Goal: Information Seeking & Learning: Learn about a topic

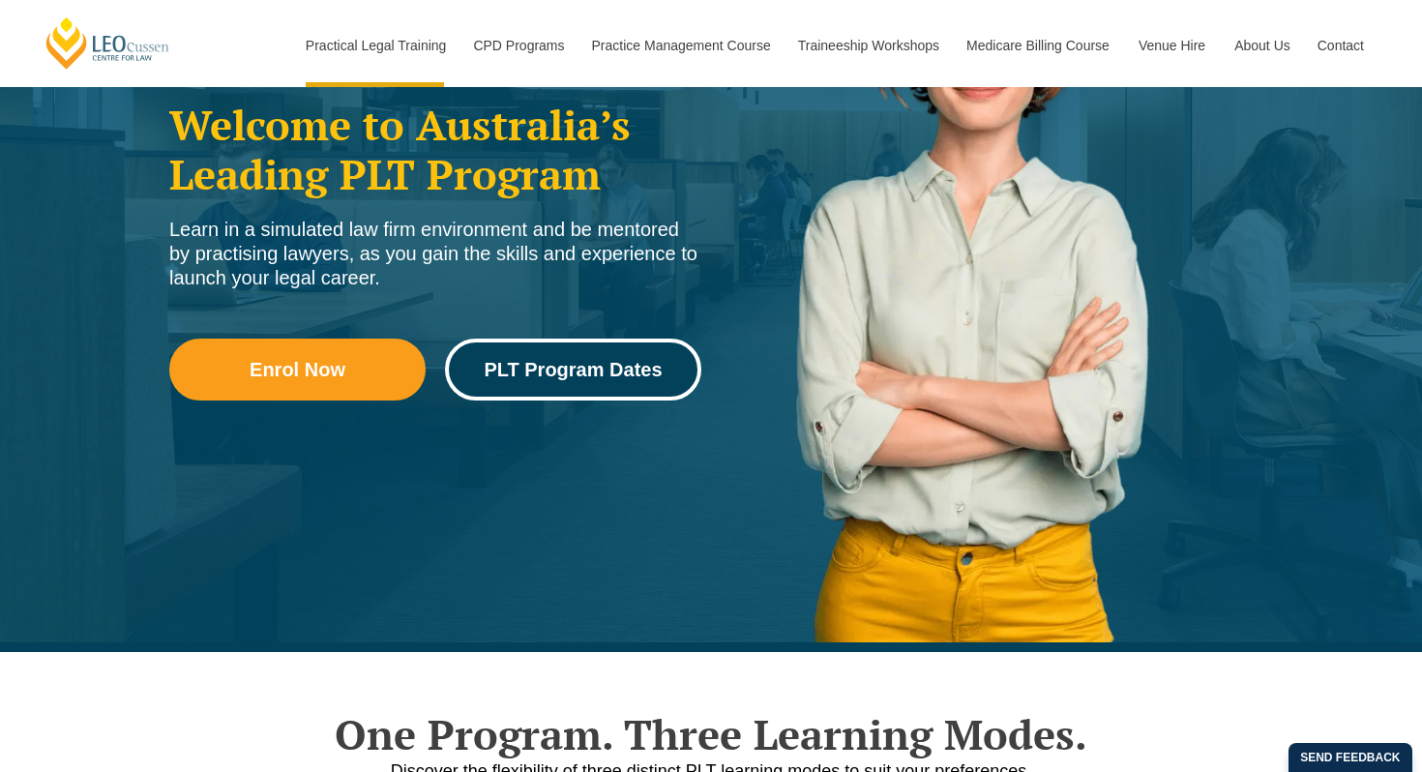
click at [530, 360] on span "PLT Program Dates" at bounding box center [573, 369] width 178 height 19
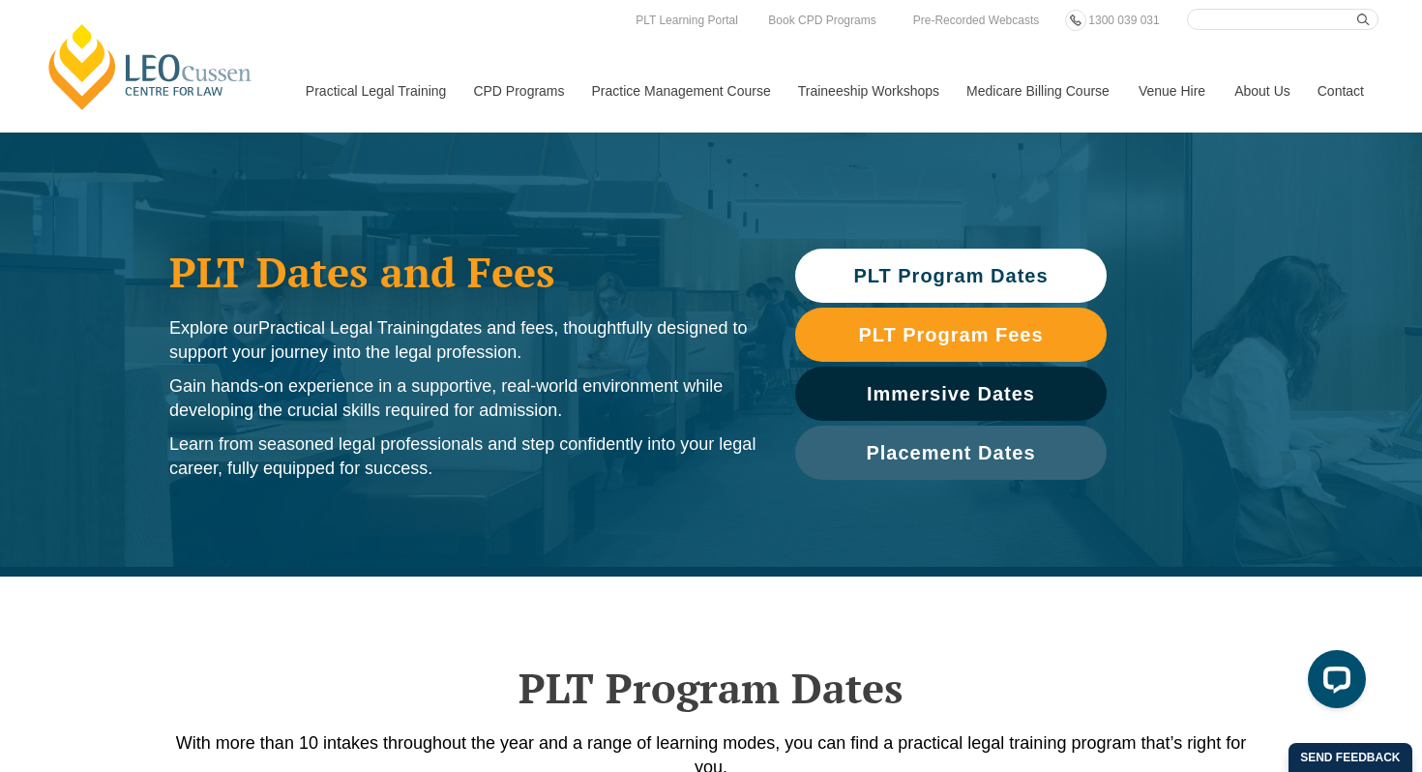
click at [885, 272] on span "PLT Program Dates" at bounding box center [950, 275] width 194 height 19
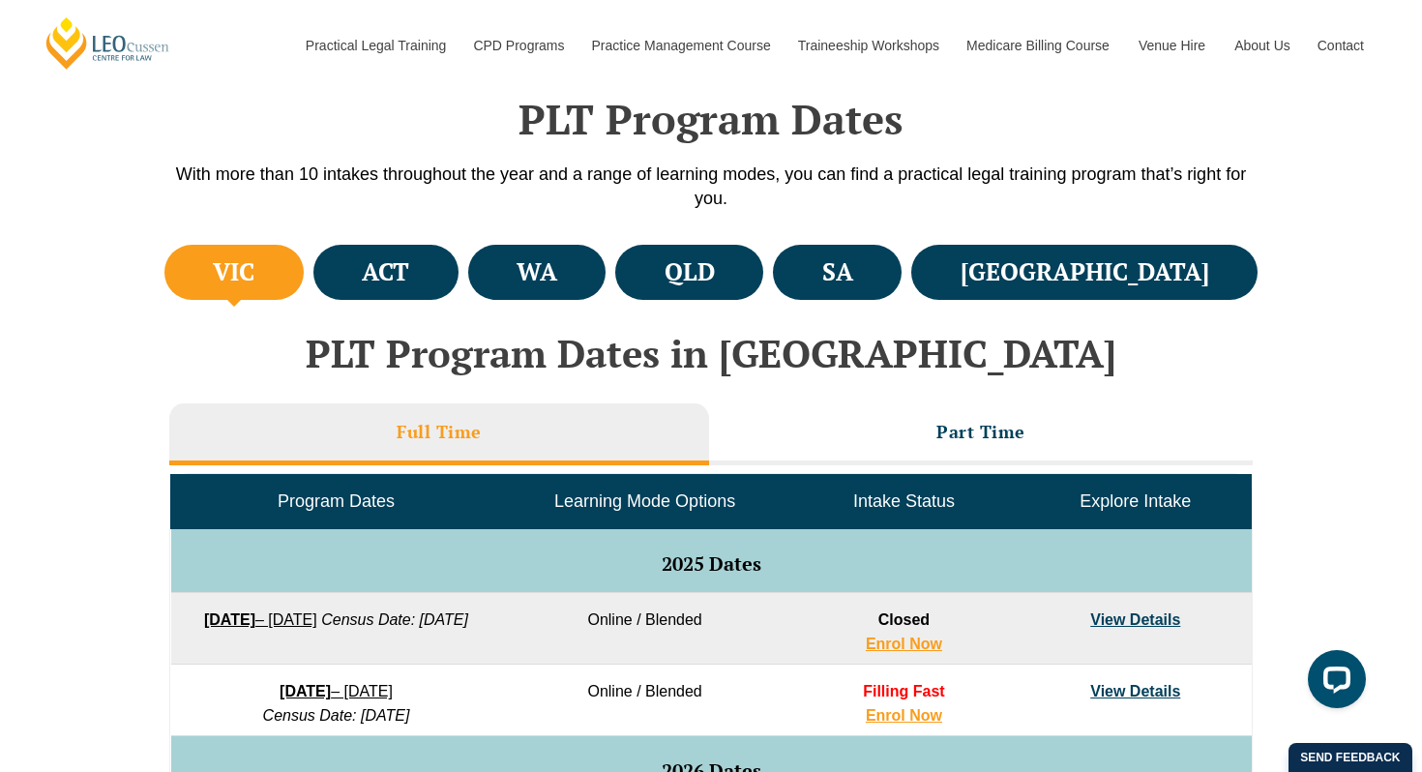
scroll to position [577, 0]
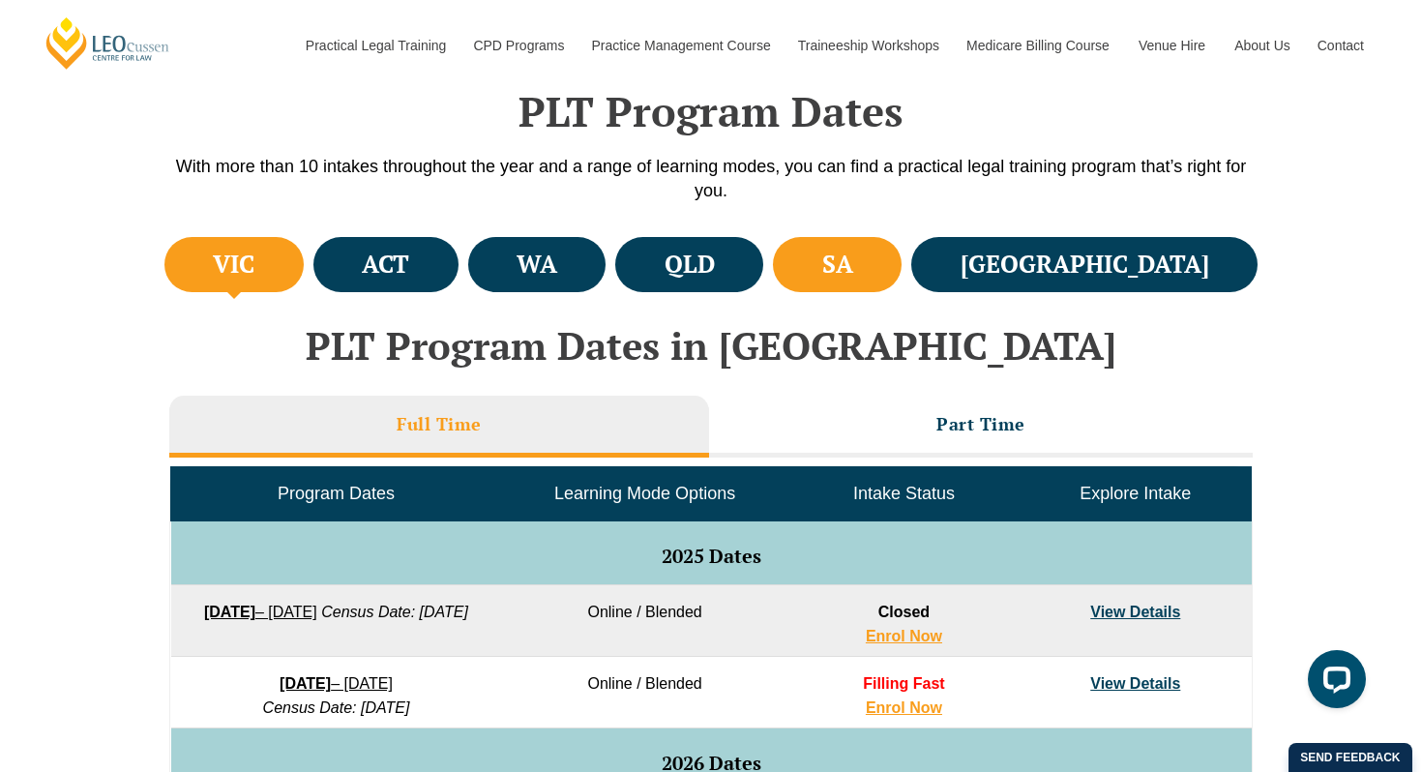
click at [902, 273] on li "SA" at bounding box center [837, 264] width 129 height 55
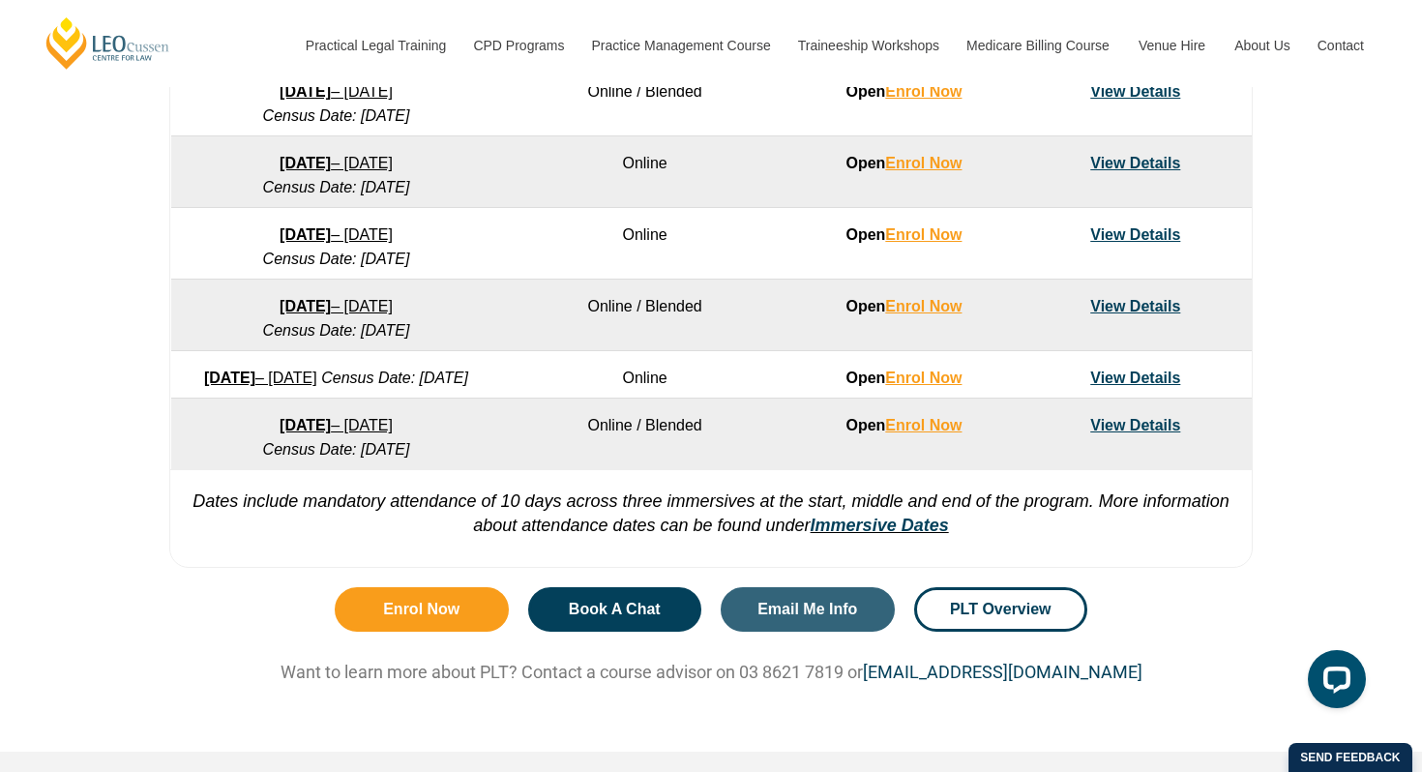
scroll to position [1435, 0]
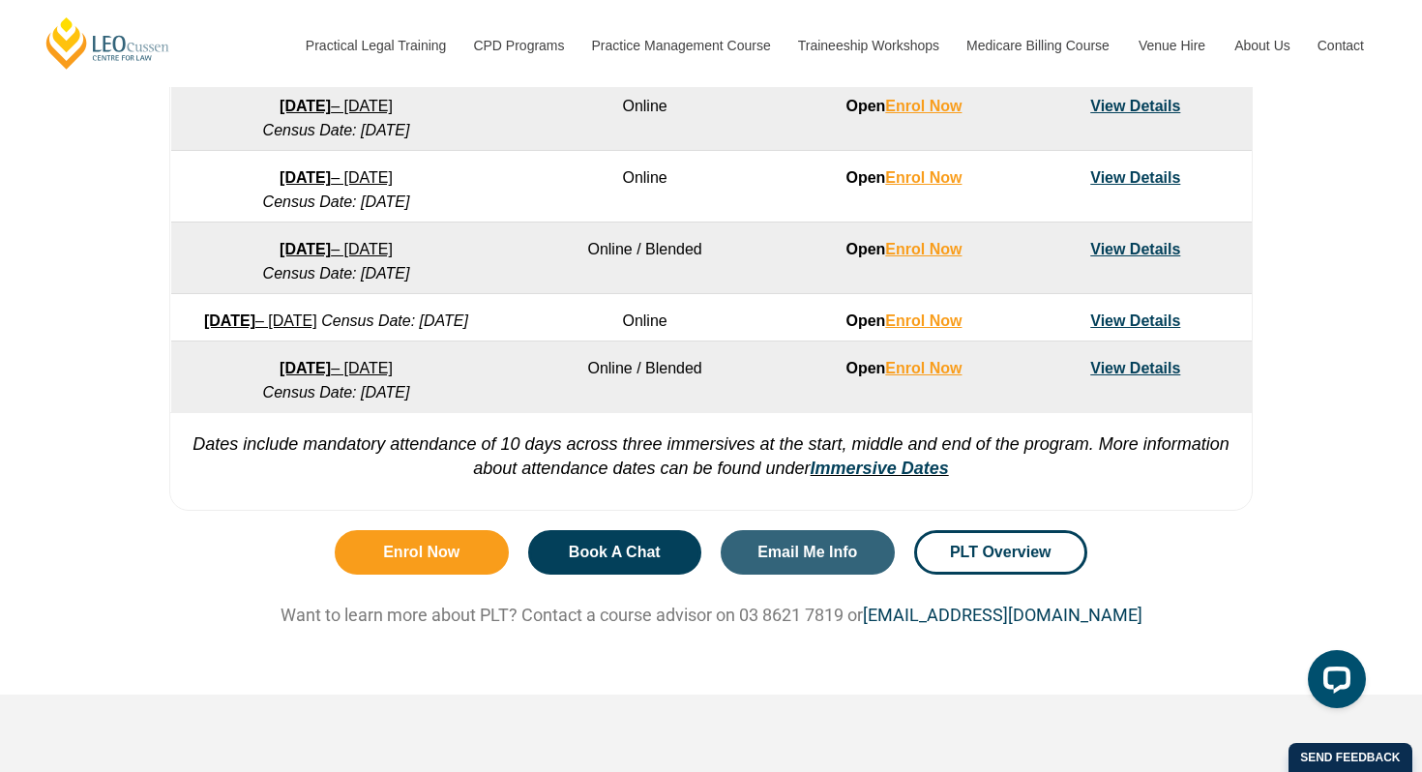
click at [1147, 376] on link "View Details" at bounding box center [1135, 368] width 90 height 16
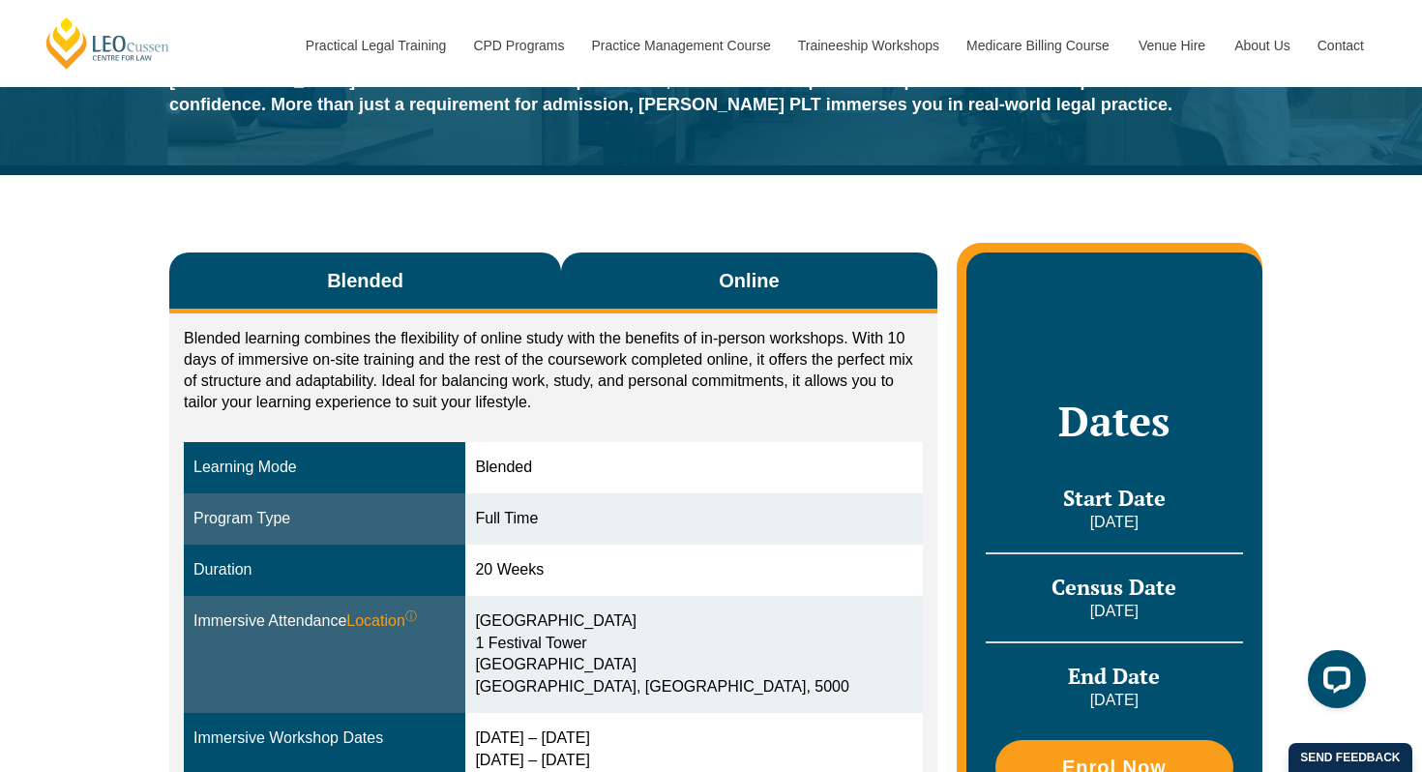
scroll to position [194, 0]
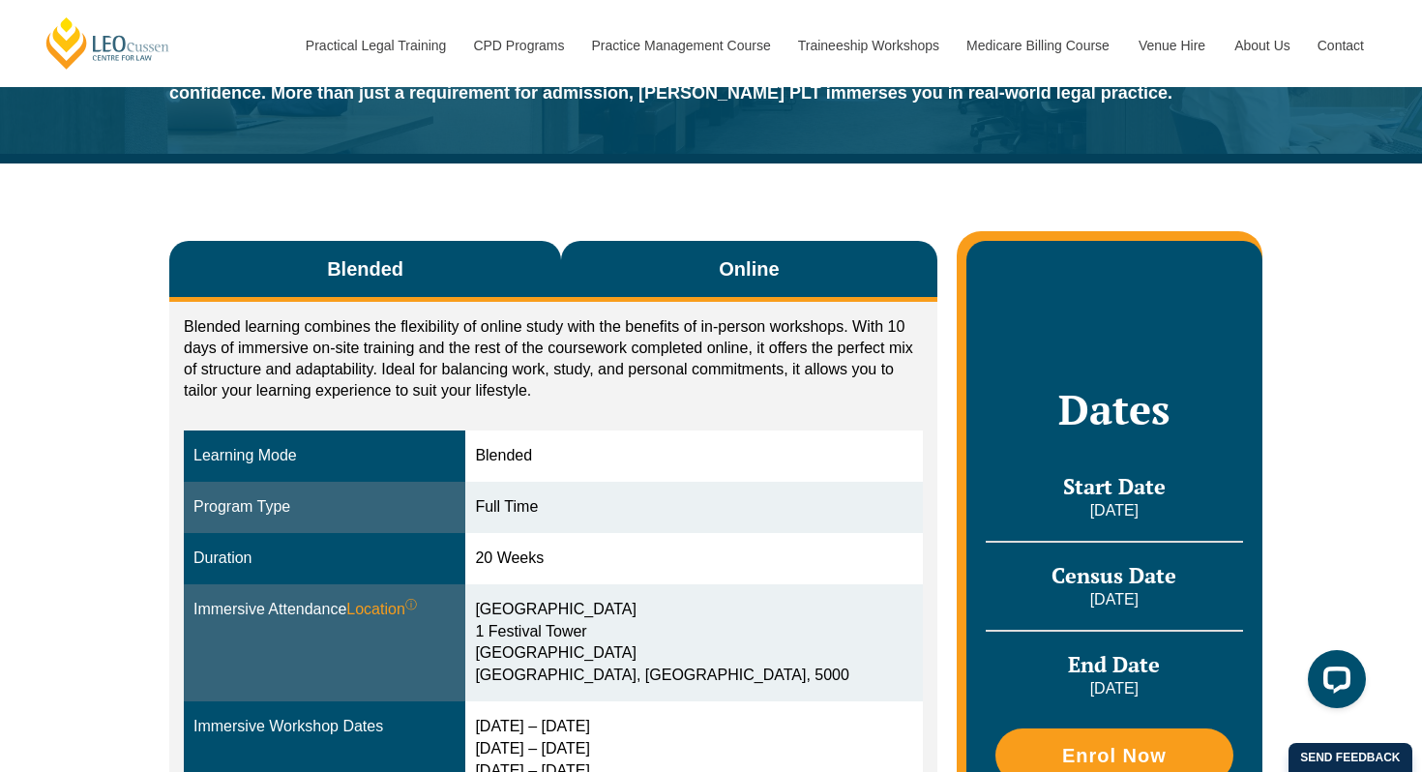
click at [760, 266] on span "Online" at bounding box center [749, 268] width 60 height 27
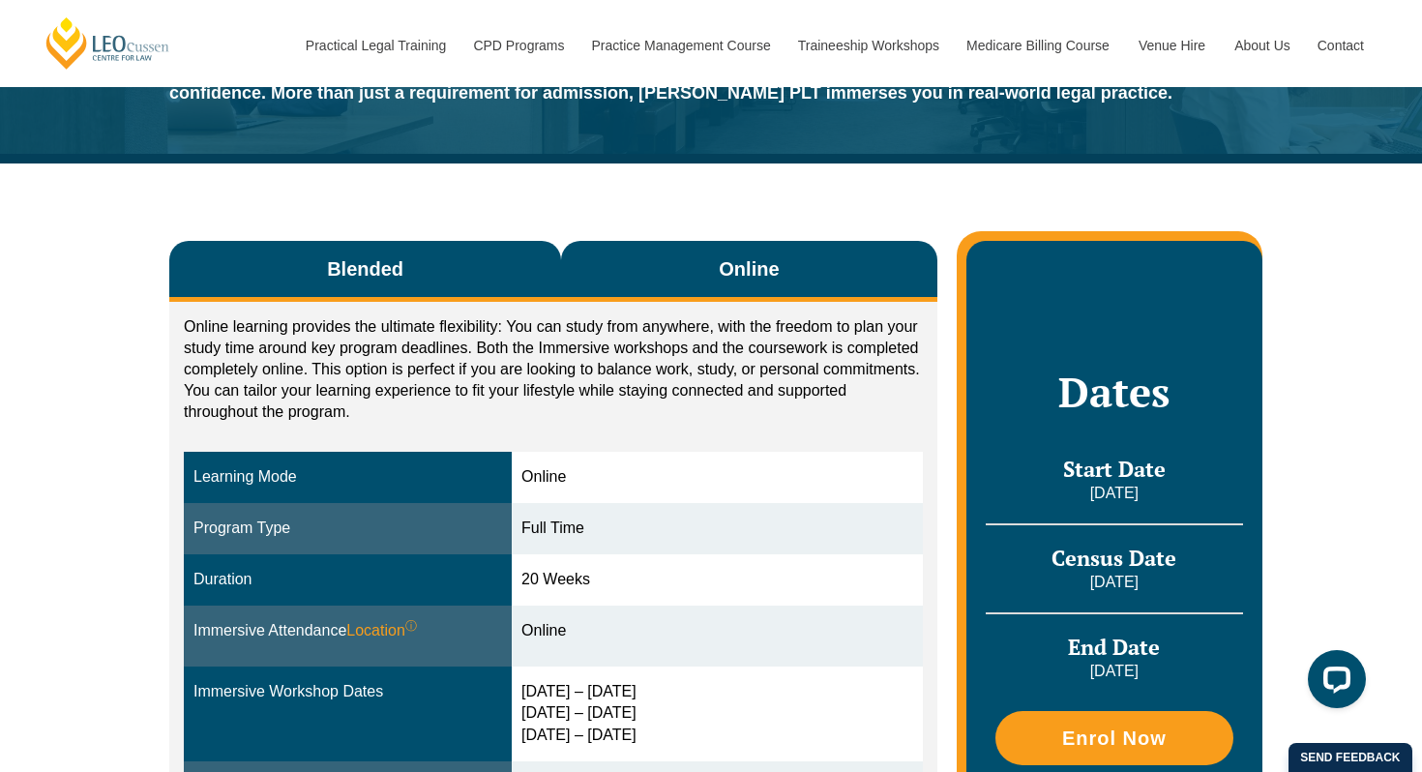
click at [336, 275] on span "Blended" at bounding box center [365, 268] width 76 height 27
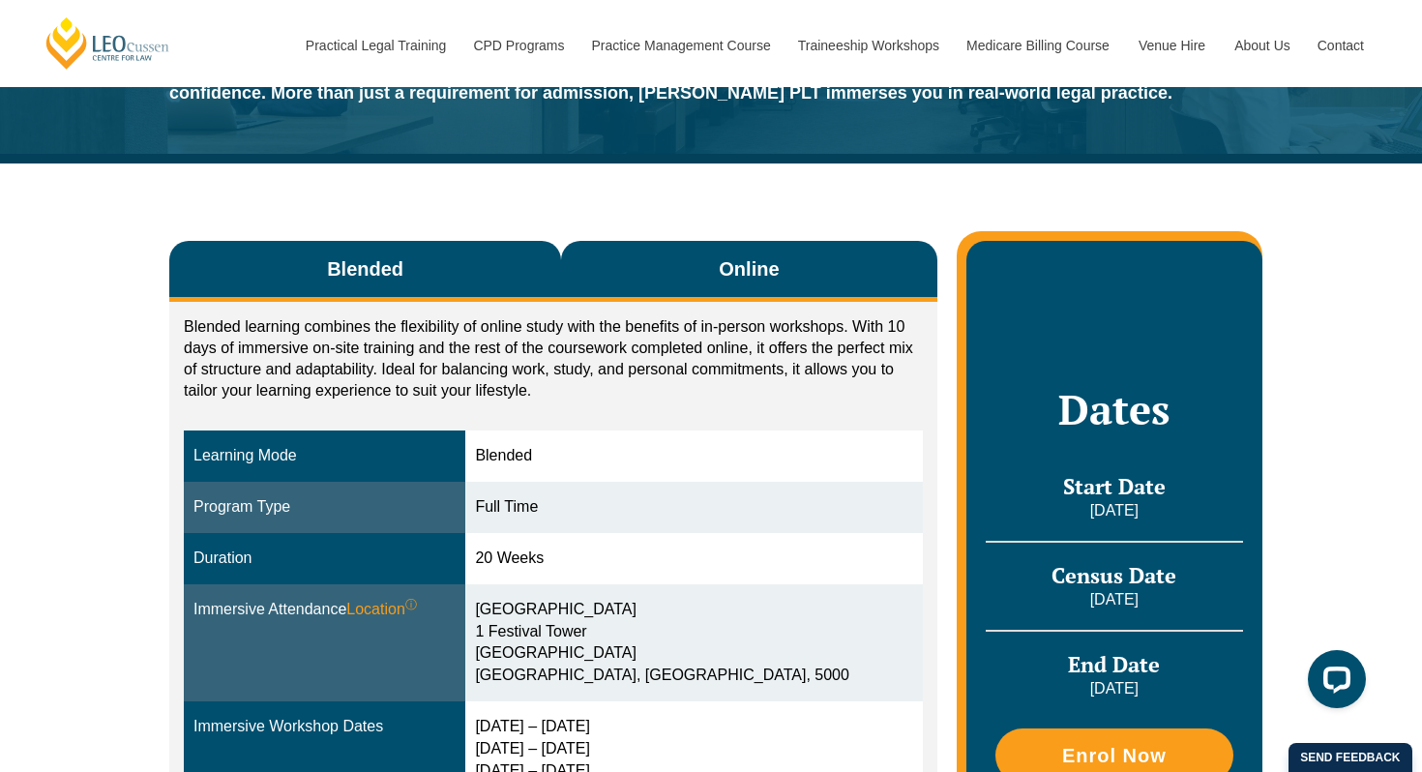
click at [706, 266] on button "Online" at bounding box center [749, 271] width 376 height 61
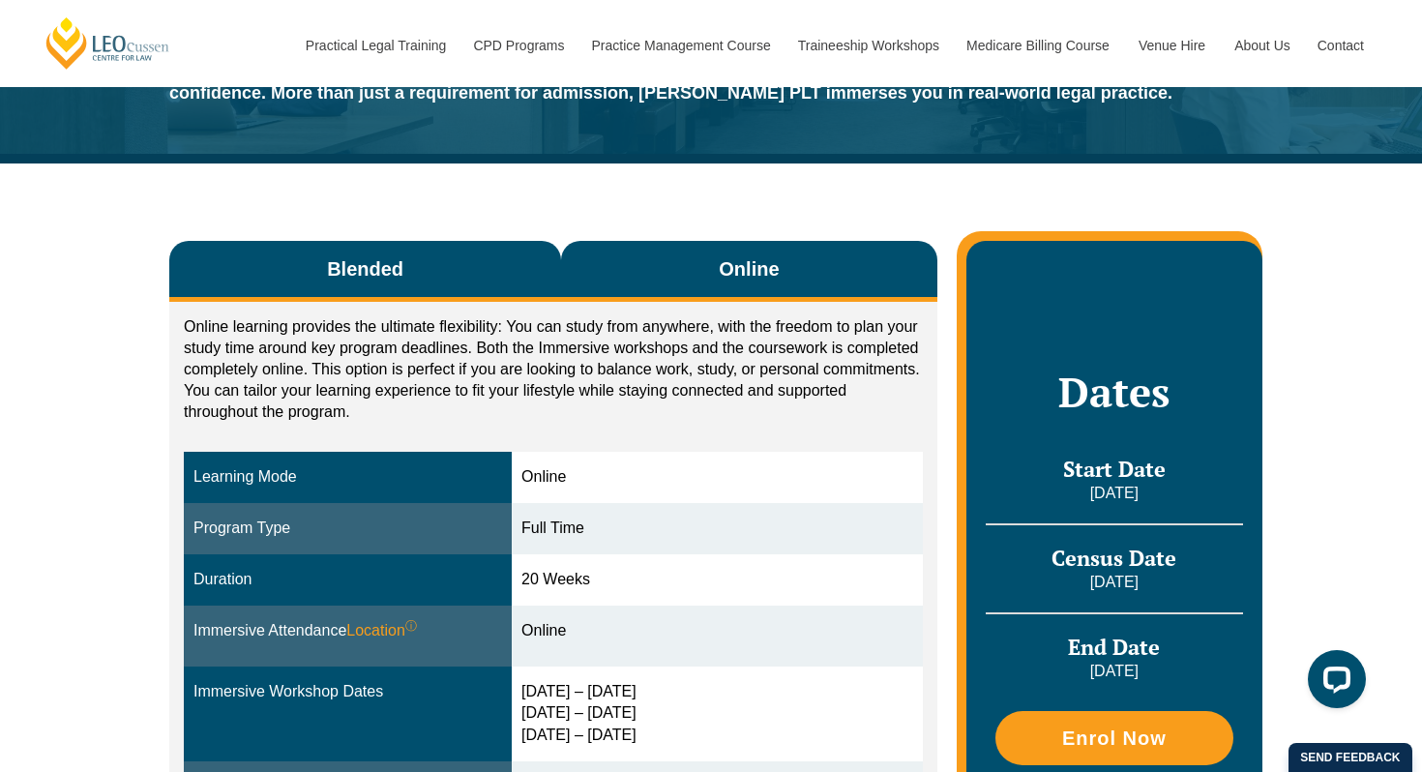
click at [387, 275] on span "Blended" at bounding box center [365, 268] width 76 height 27
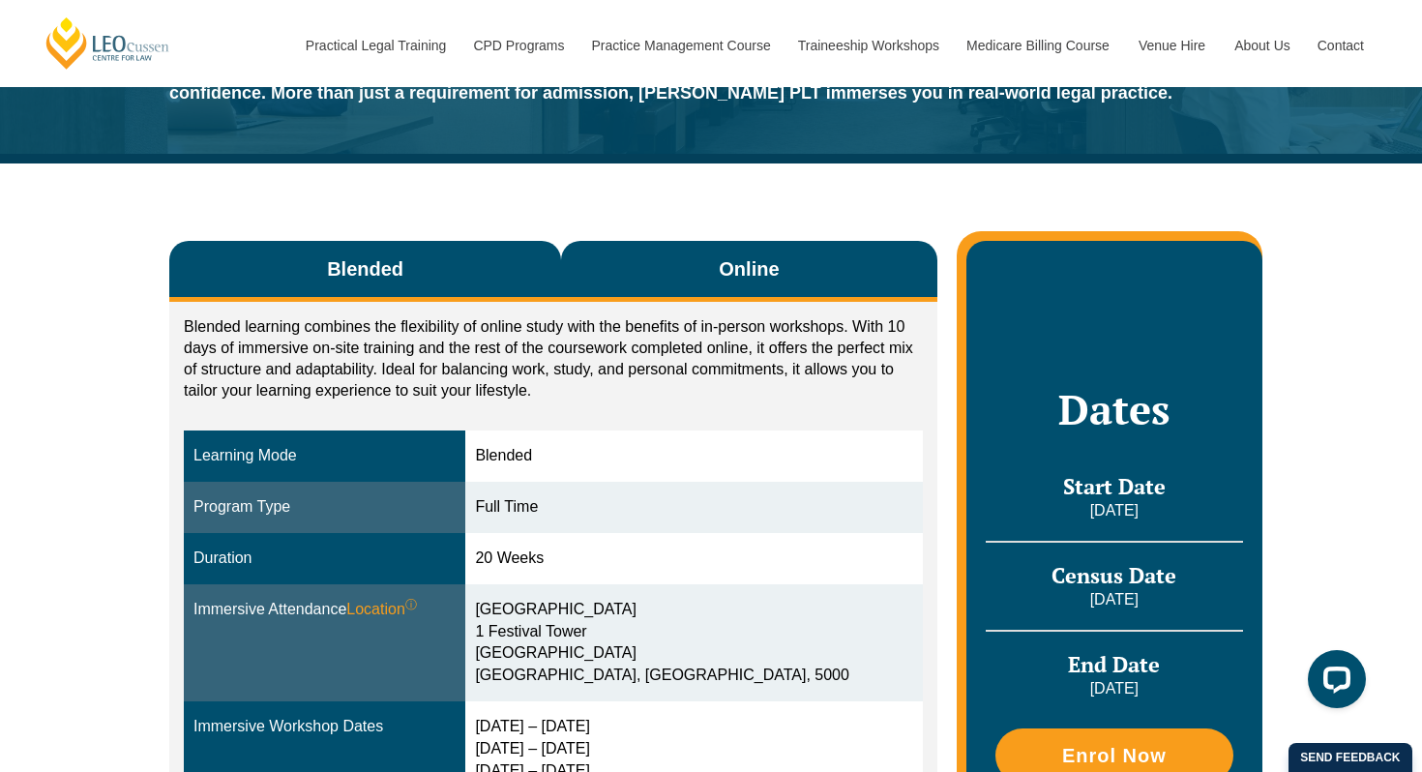
click at [741, 269] on span "Online" at bounding box center [749, 268] width 60 height 27
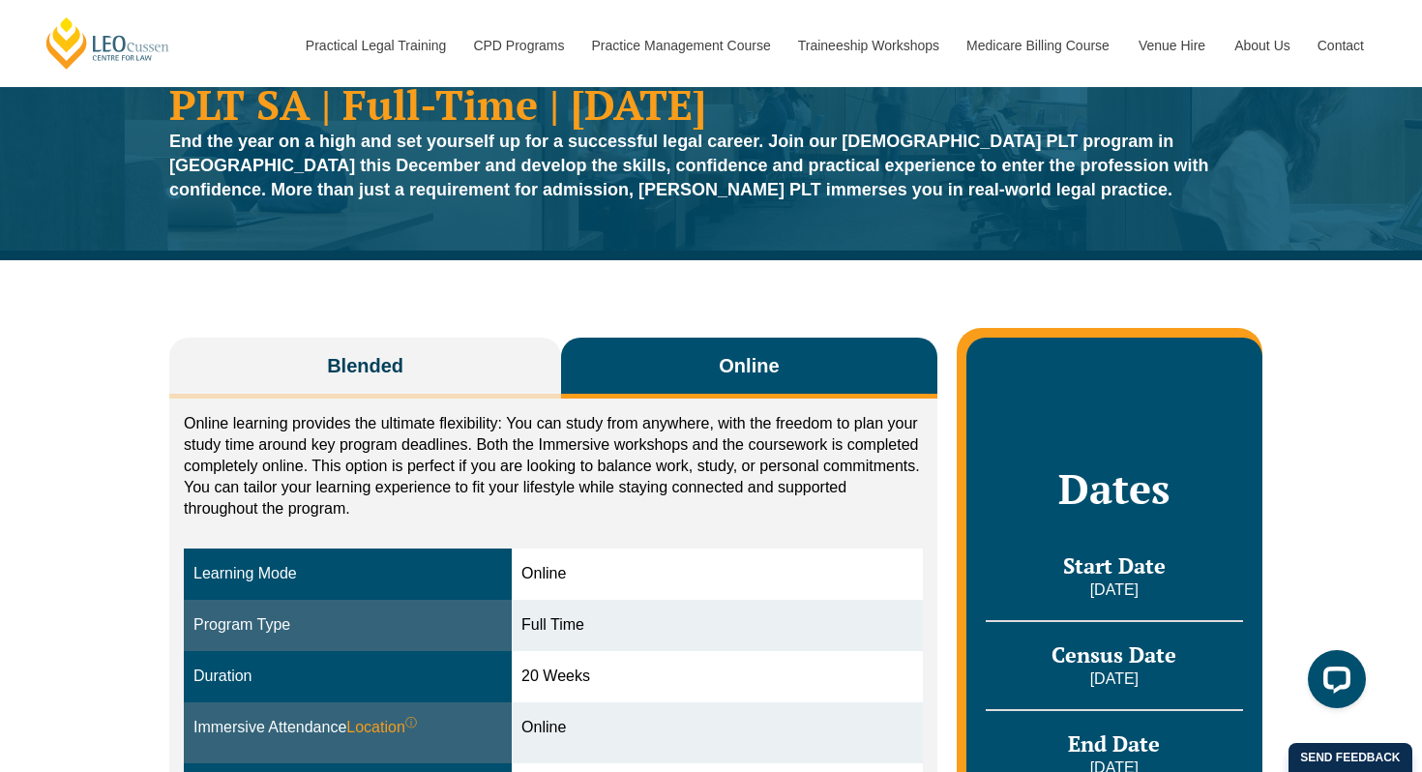
scroll to position [86, 0]
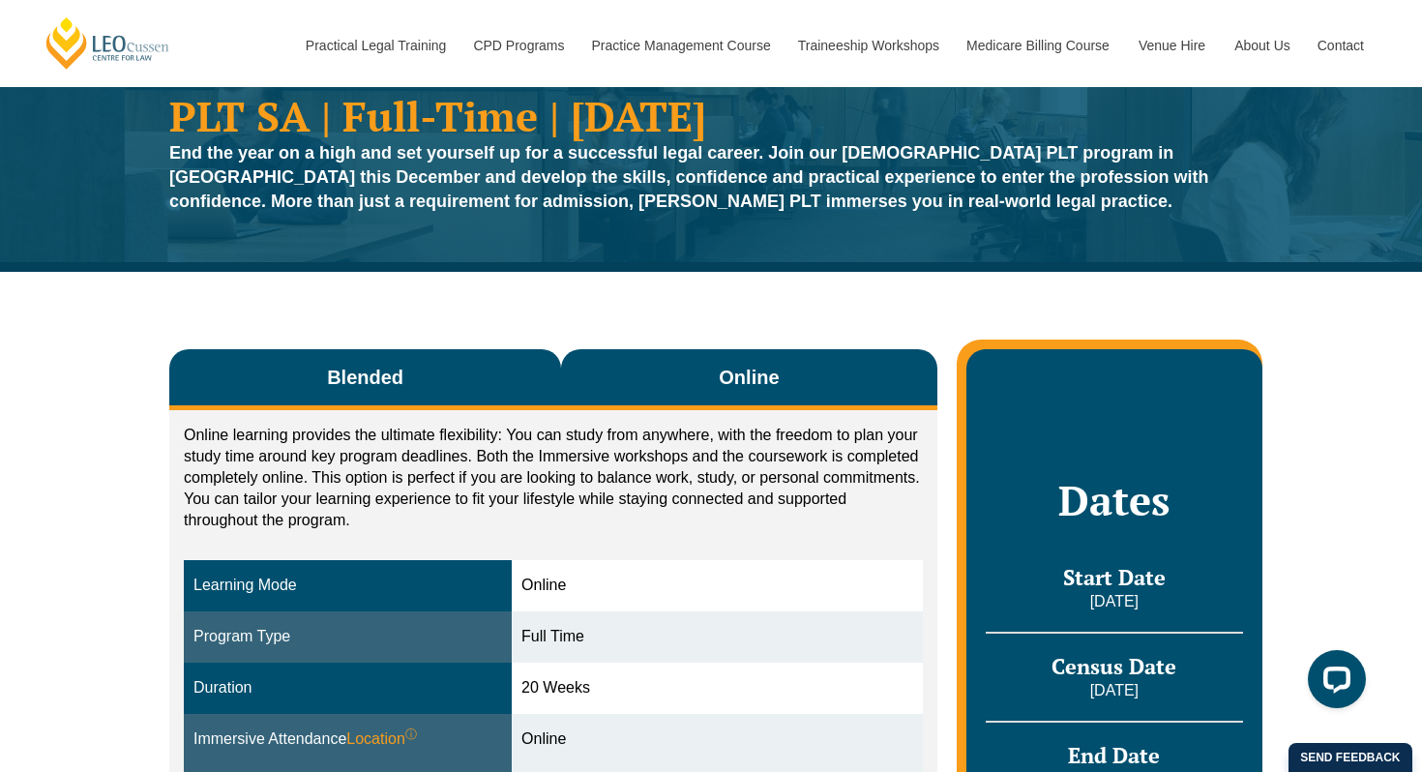
click at [365, 377] on span "Blended" at bounding box center [365, 377] width 76 height 27
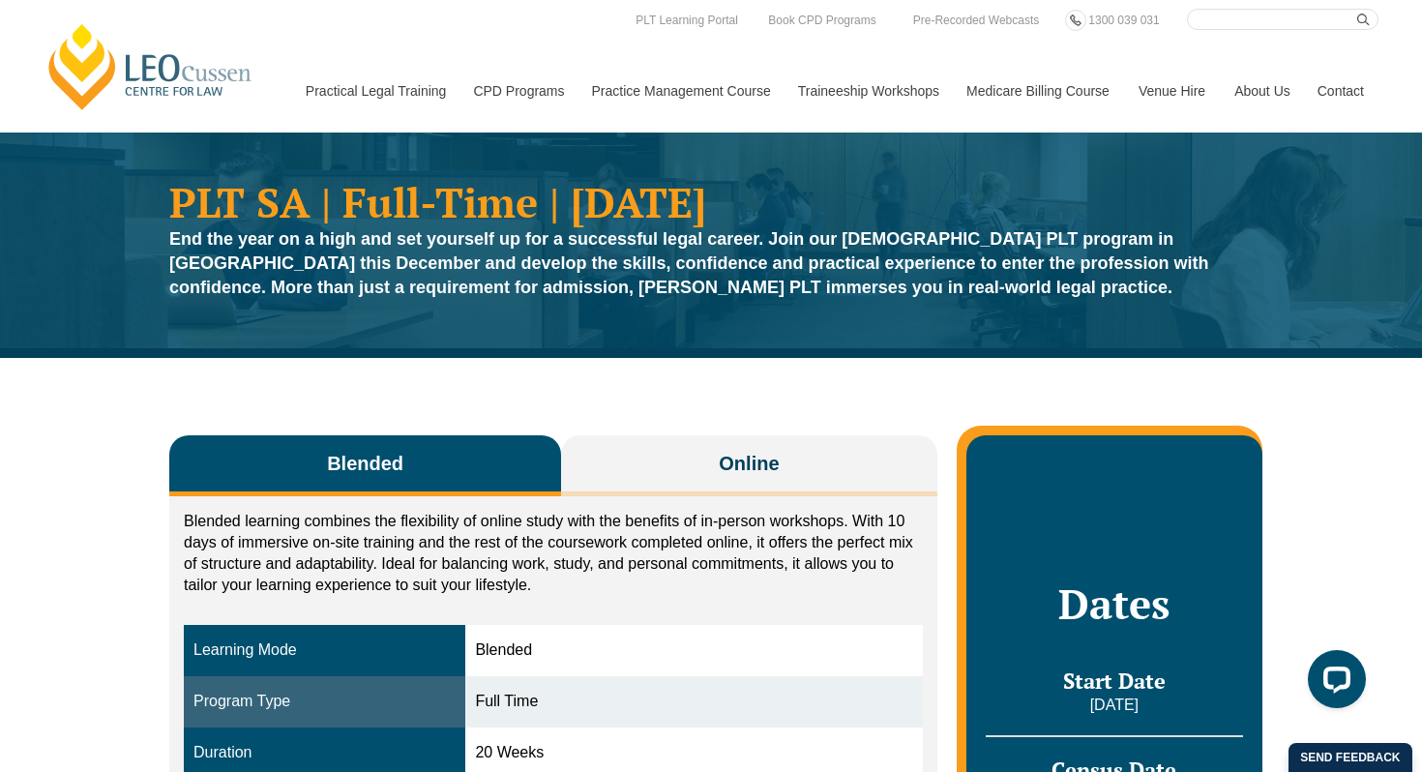
scroll to position [8, 0]
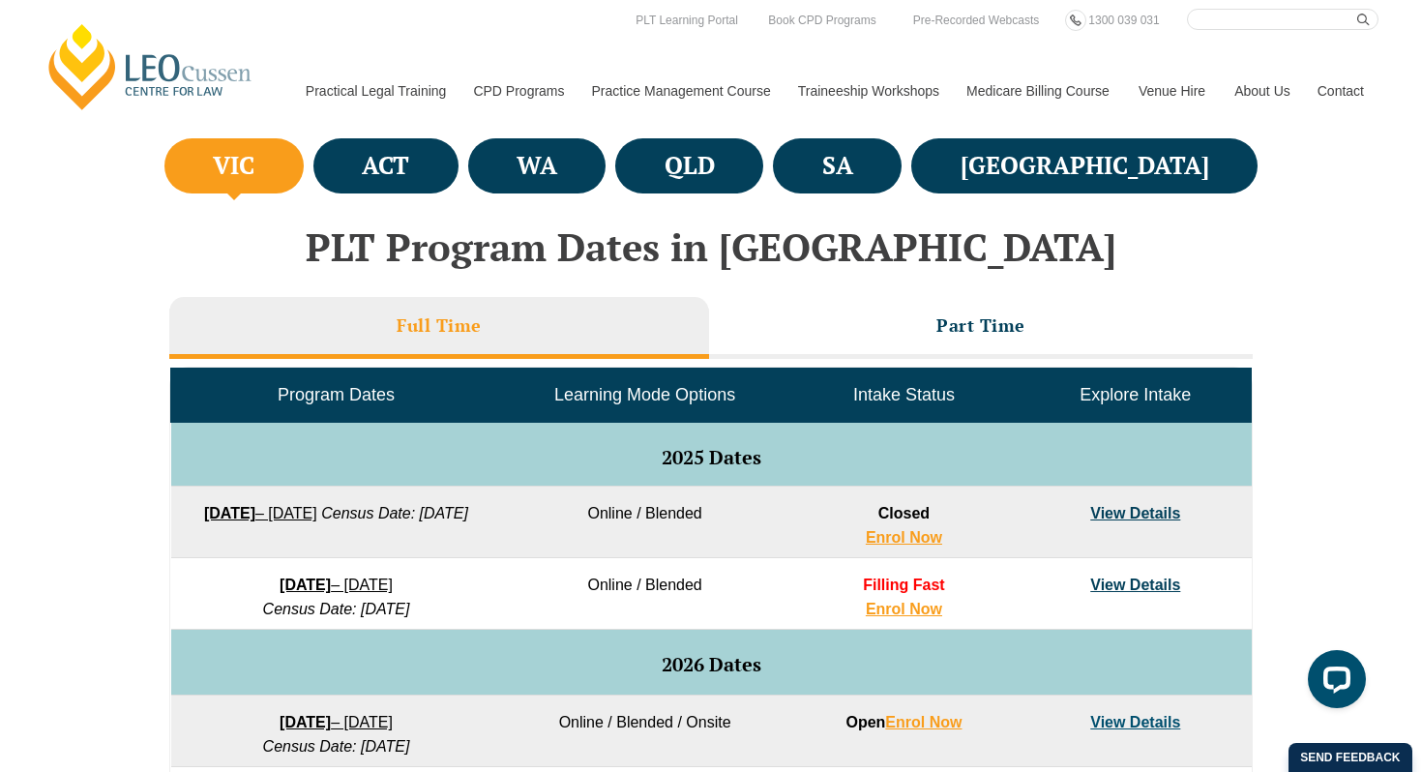
scroll to position [672, 0]
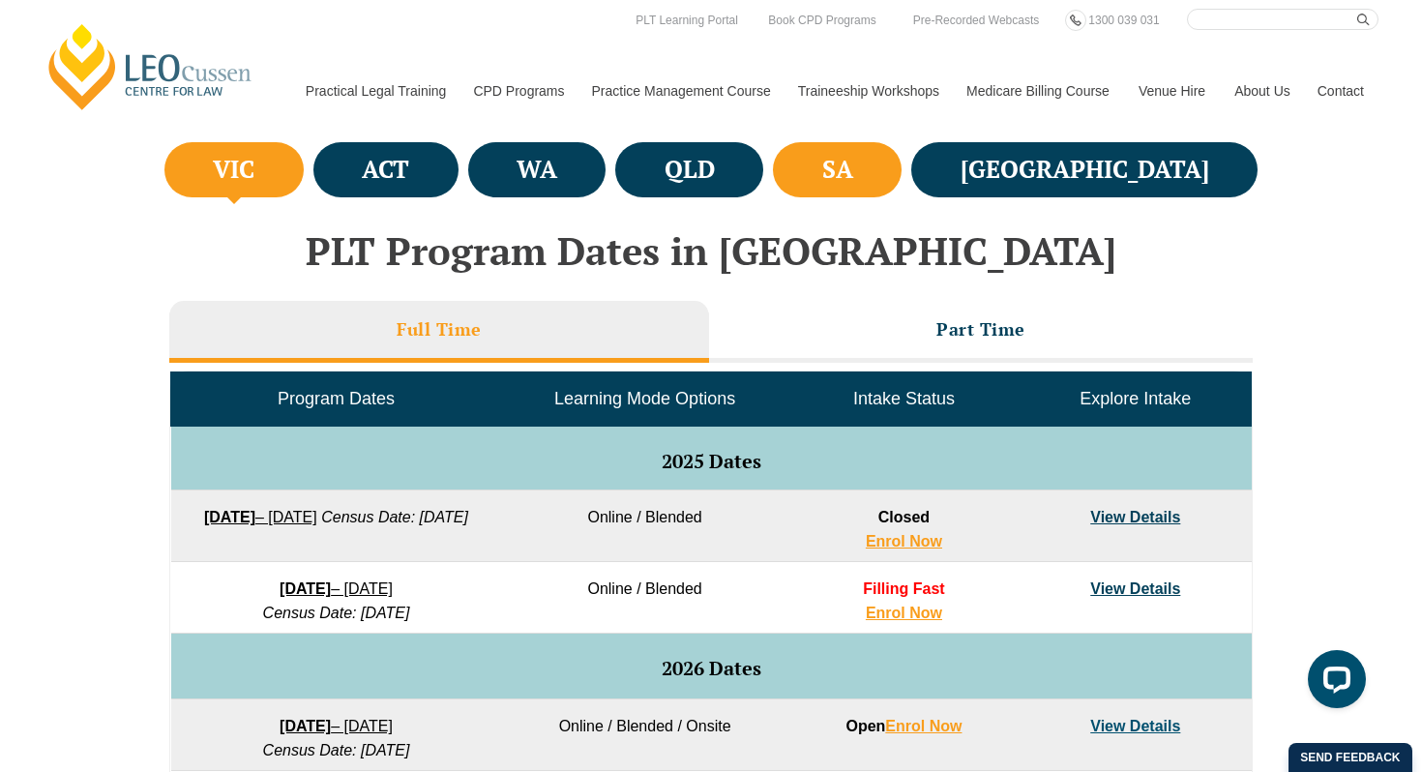
click at [853, 157] on h4 "SA" at bounding box center [837, 170] width 31 height 32
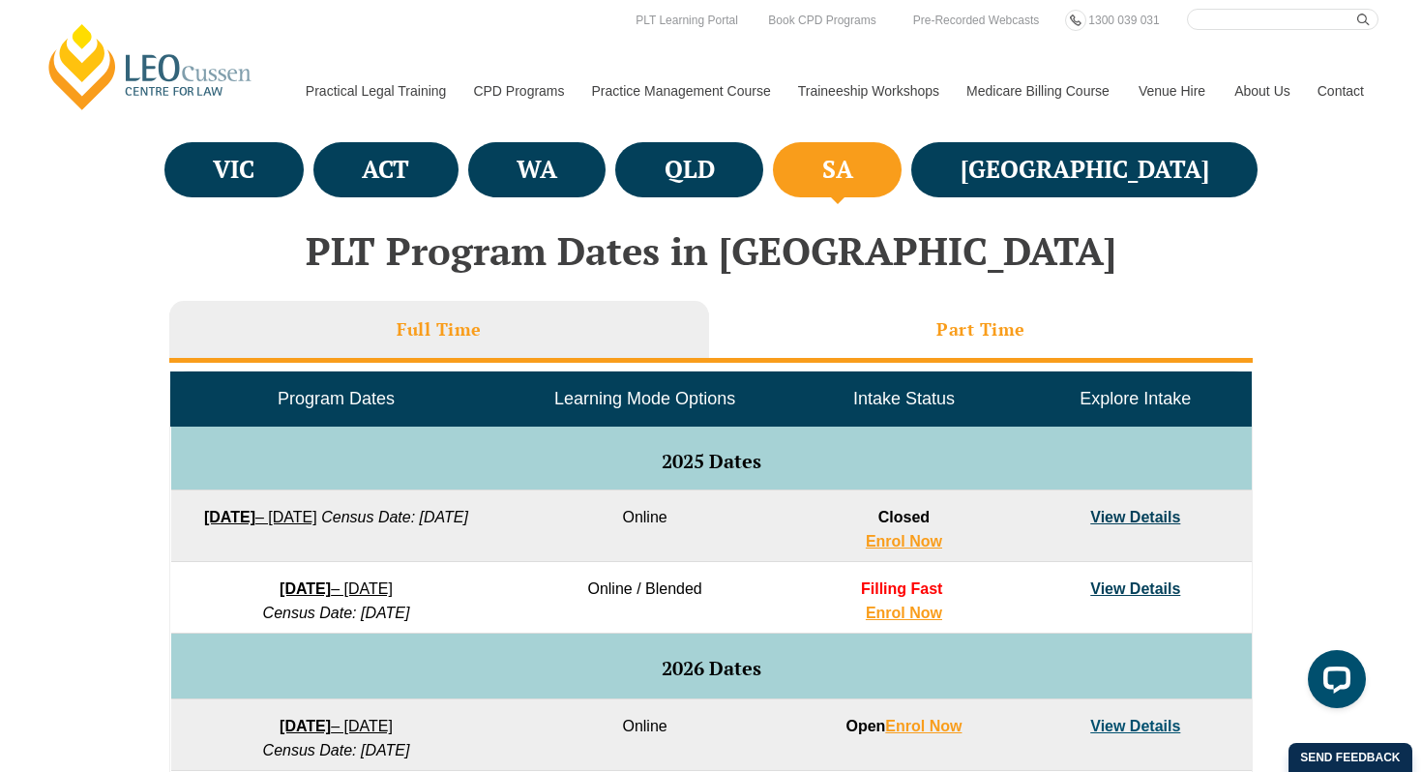
click at [937, 336] on h3 "Part Time" at bounding box center [981, 329] width 89 height 22
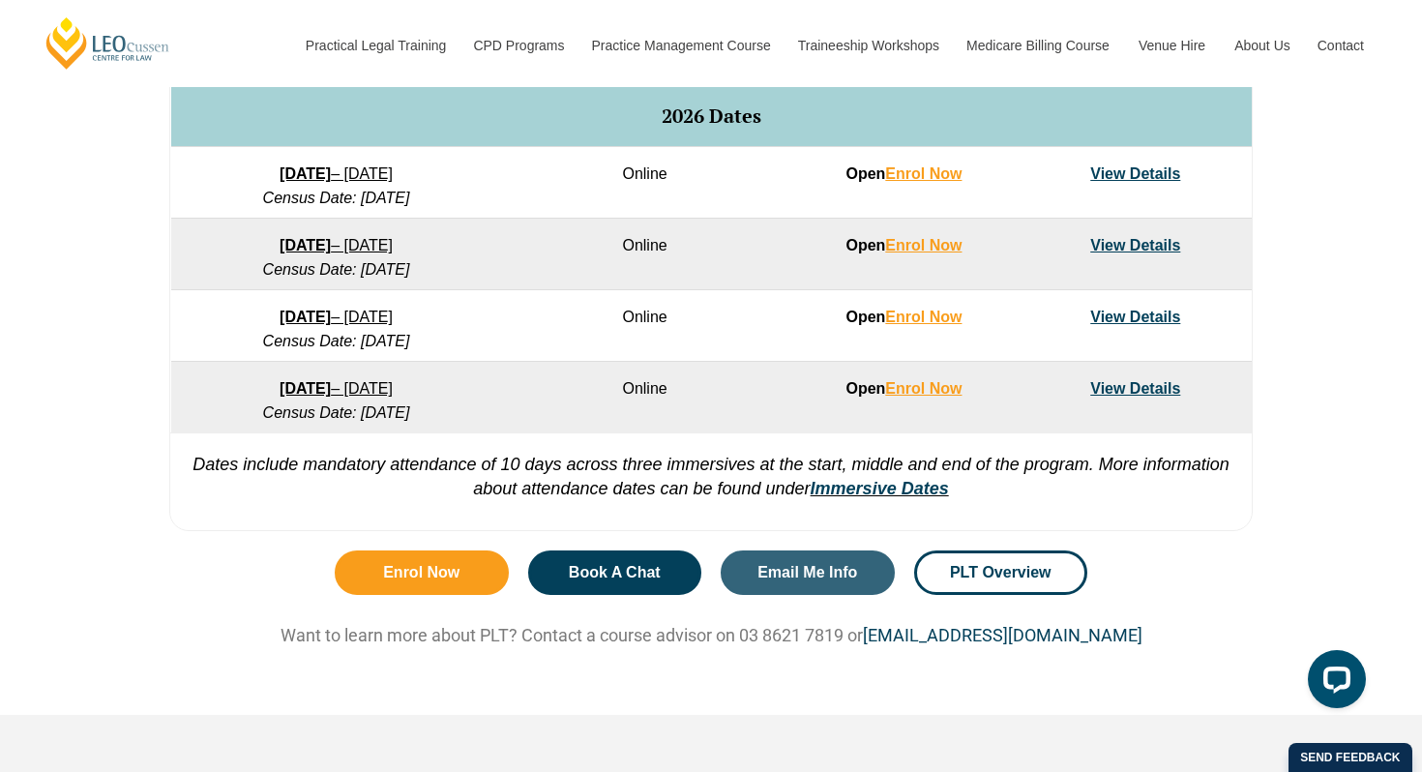
scroll to position [1142, 0]
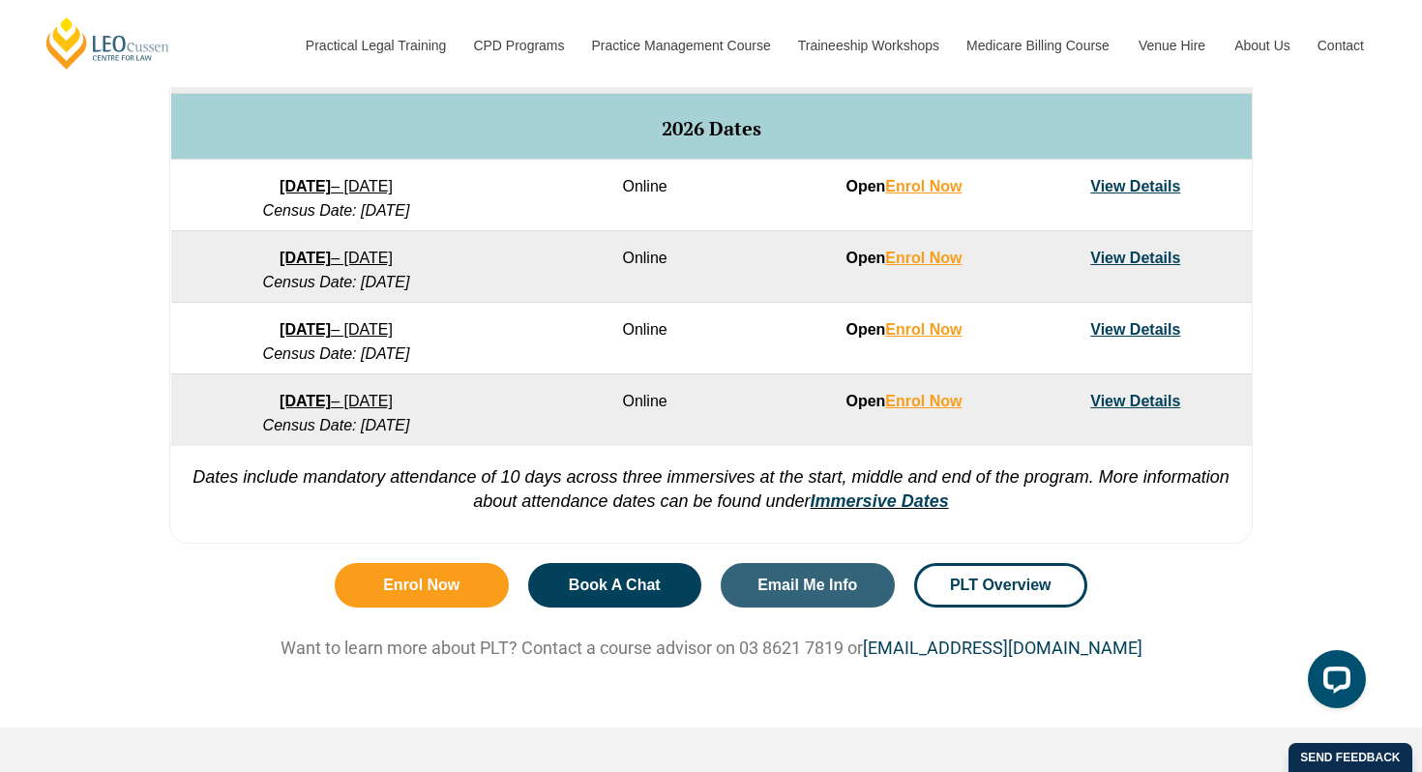
click at [1145, 403] on link "View Details" at bounding box center [1135, 401] width 90 height 16
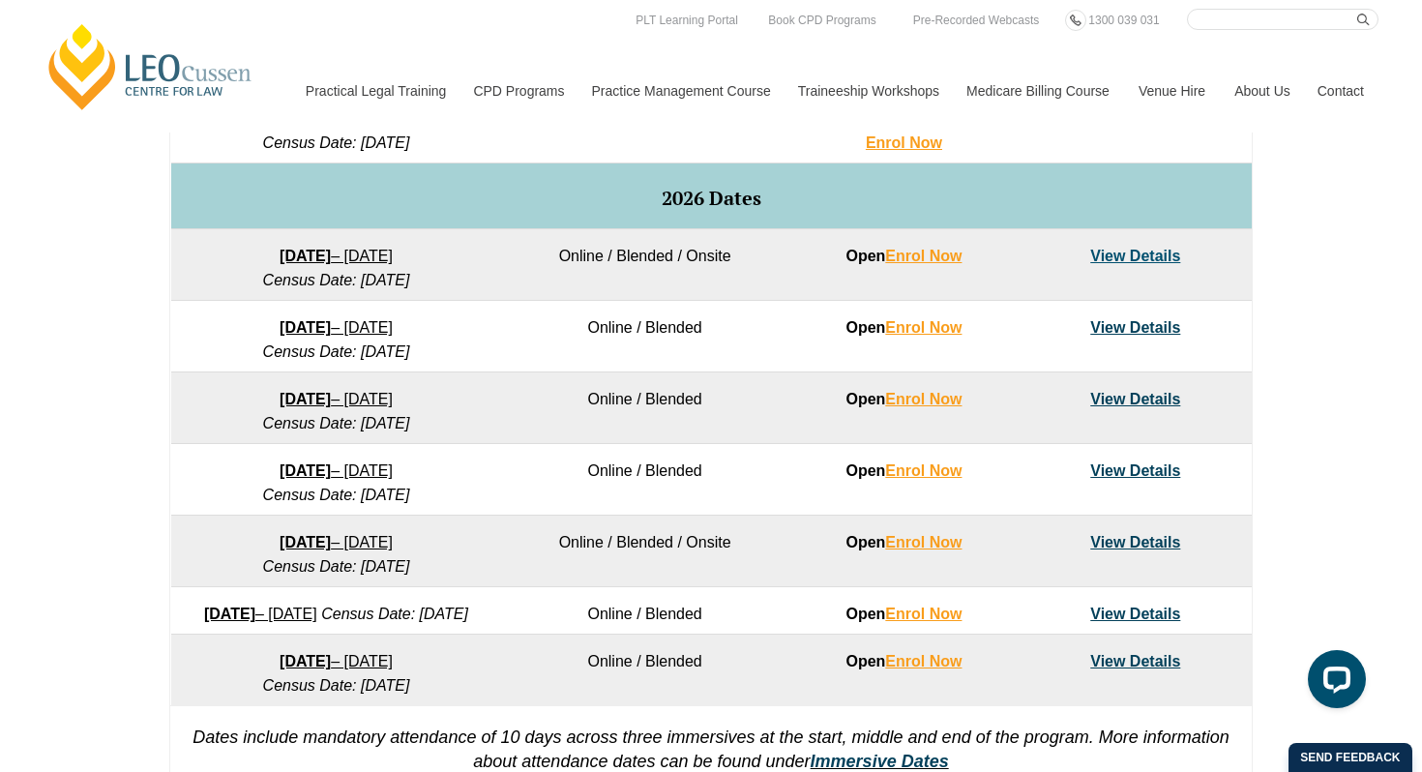
click at [1153, 613] on link "View Details" at bounding box center [1135, 614] width 90 height 16
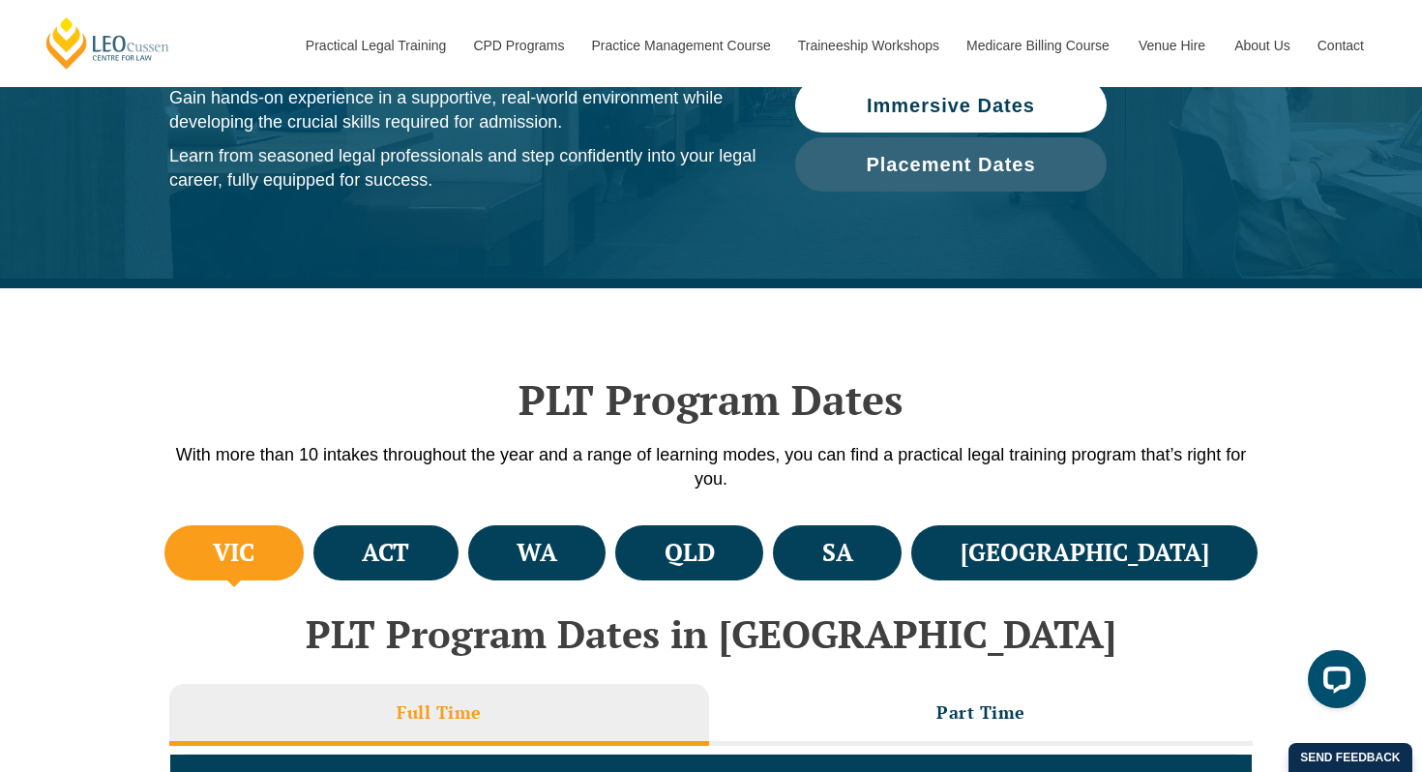
scroll to position [284, 0]
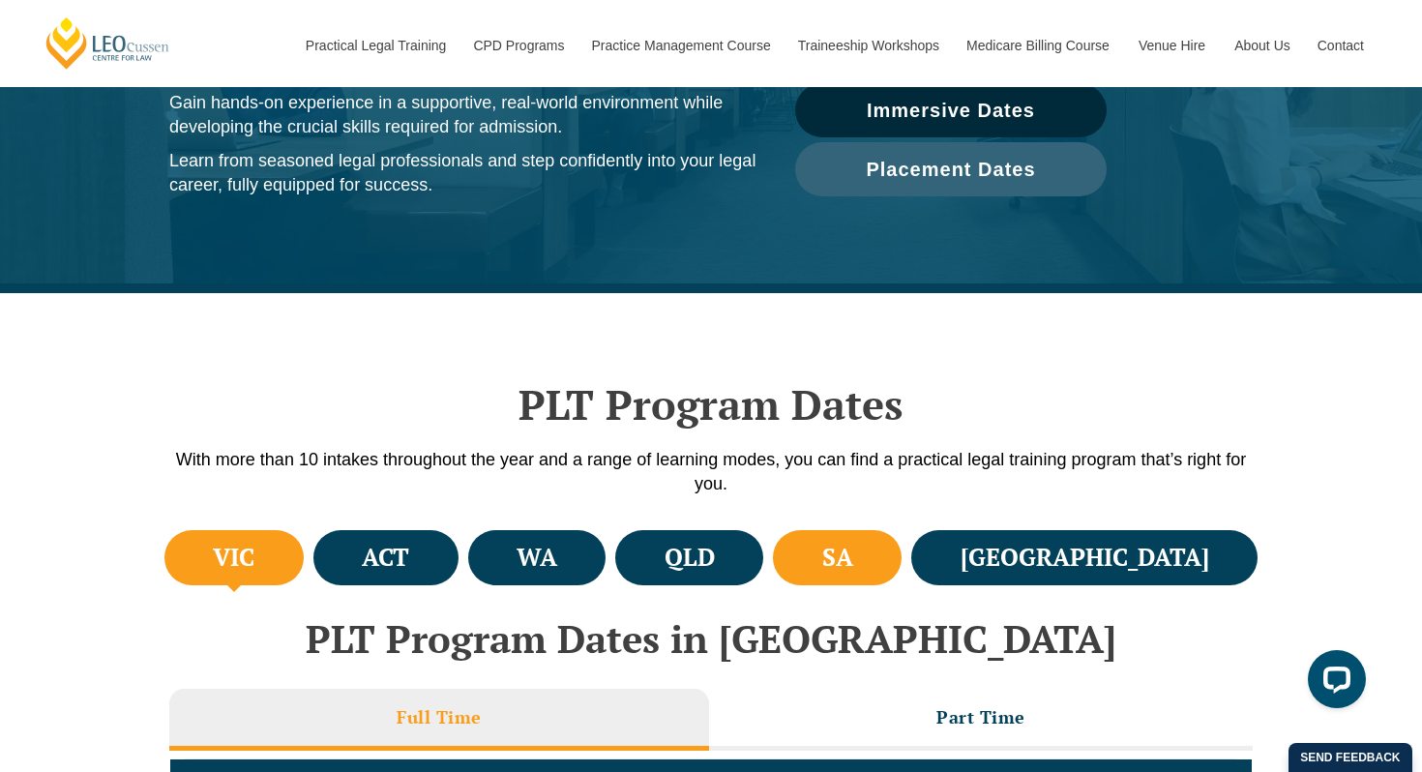
click at [853, 566] on h4 "SA" at bounding box center [837, 558] width 31 height 32
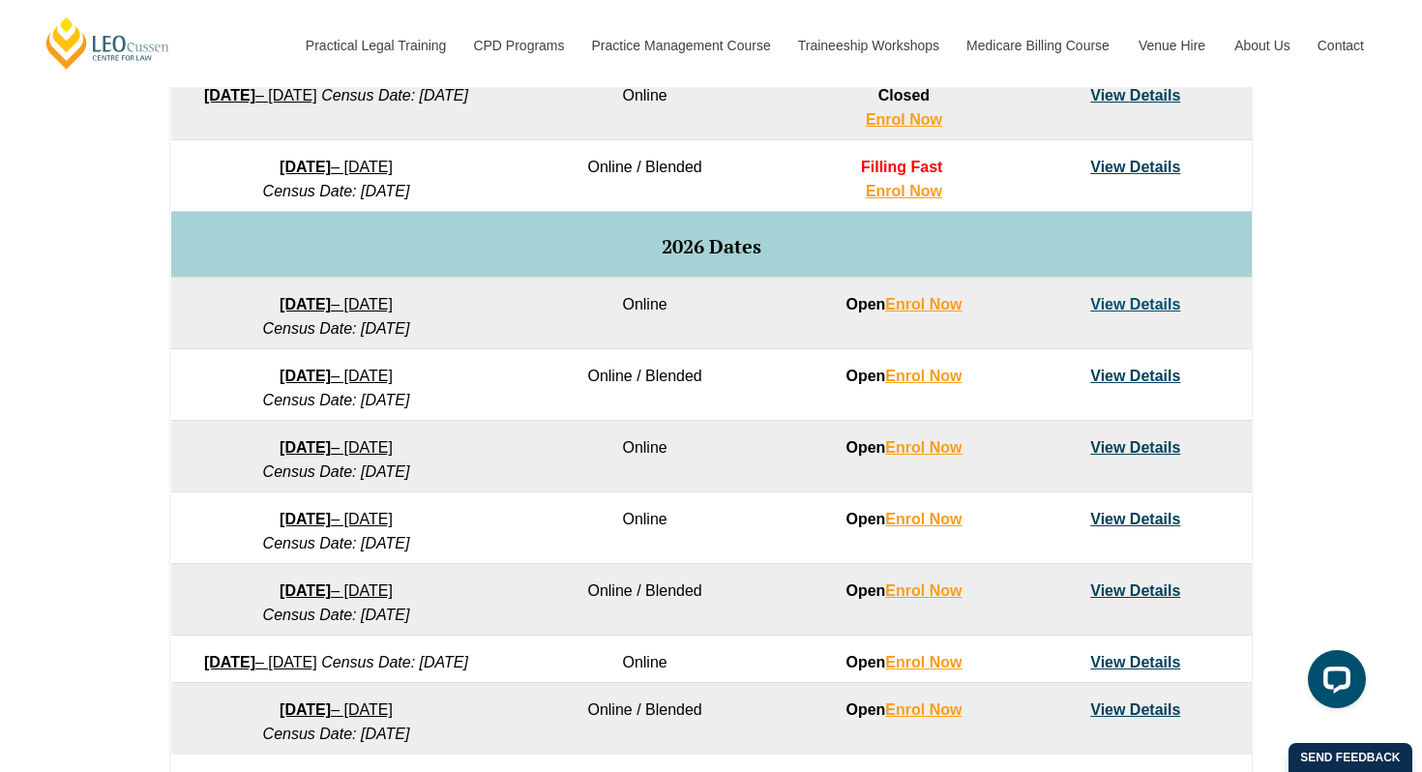
scroll to position [1234, 0]
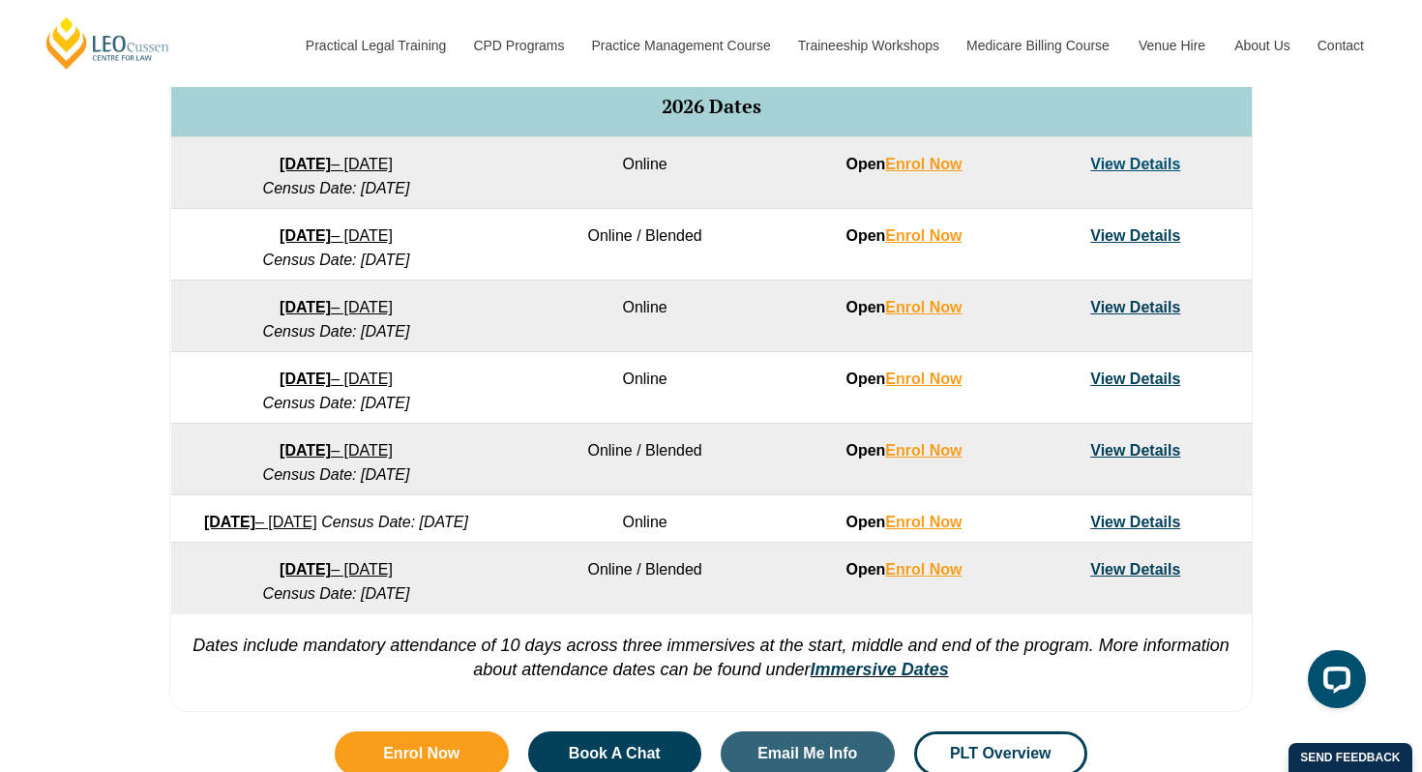
click at [1133, 520] on link "View Details" at bounding box center [1135, 522] width 90 height 16
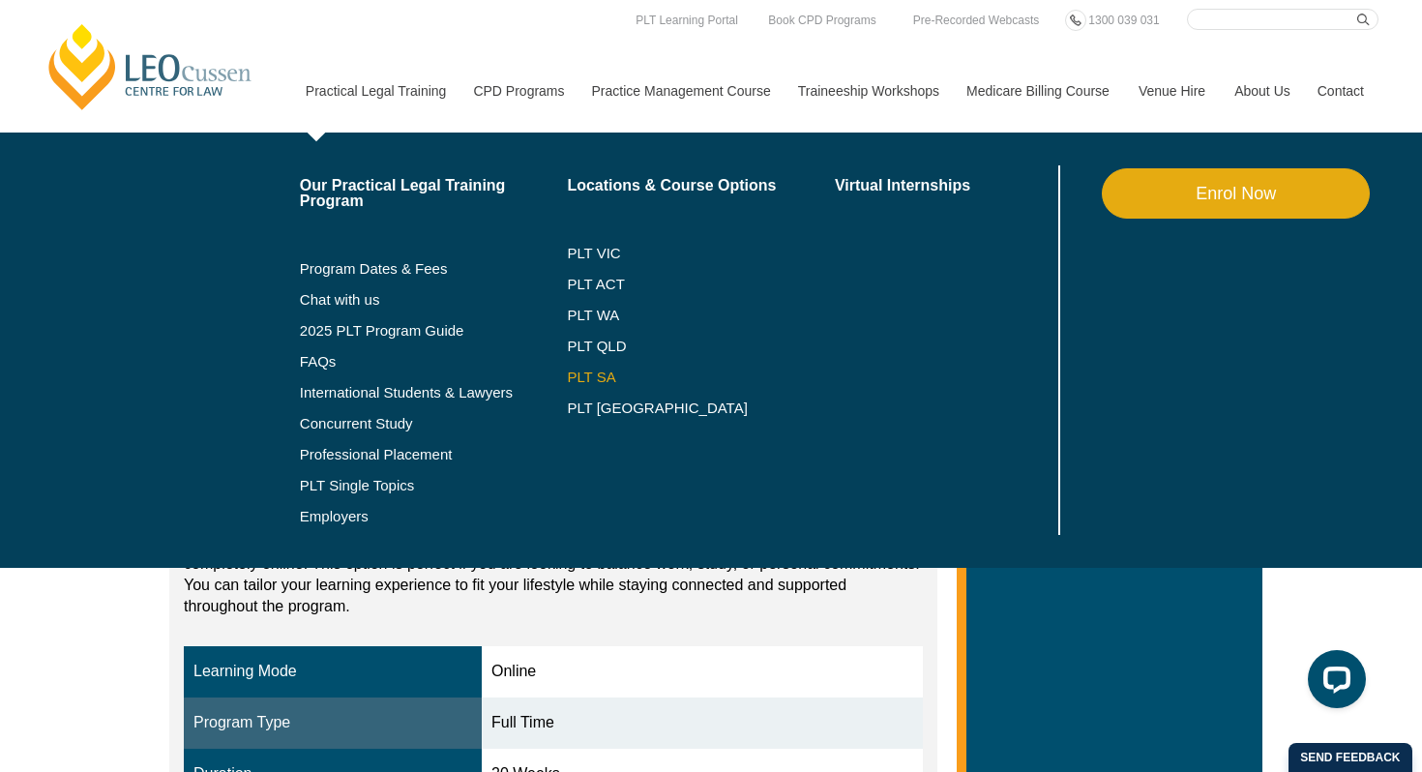
click at [577, 378] on link "PLT SA" at bounding box center [701, 377] width 268 height 15
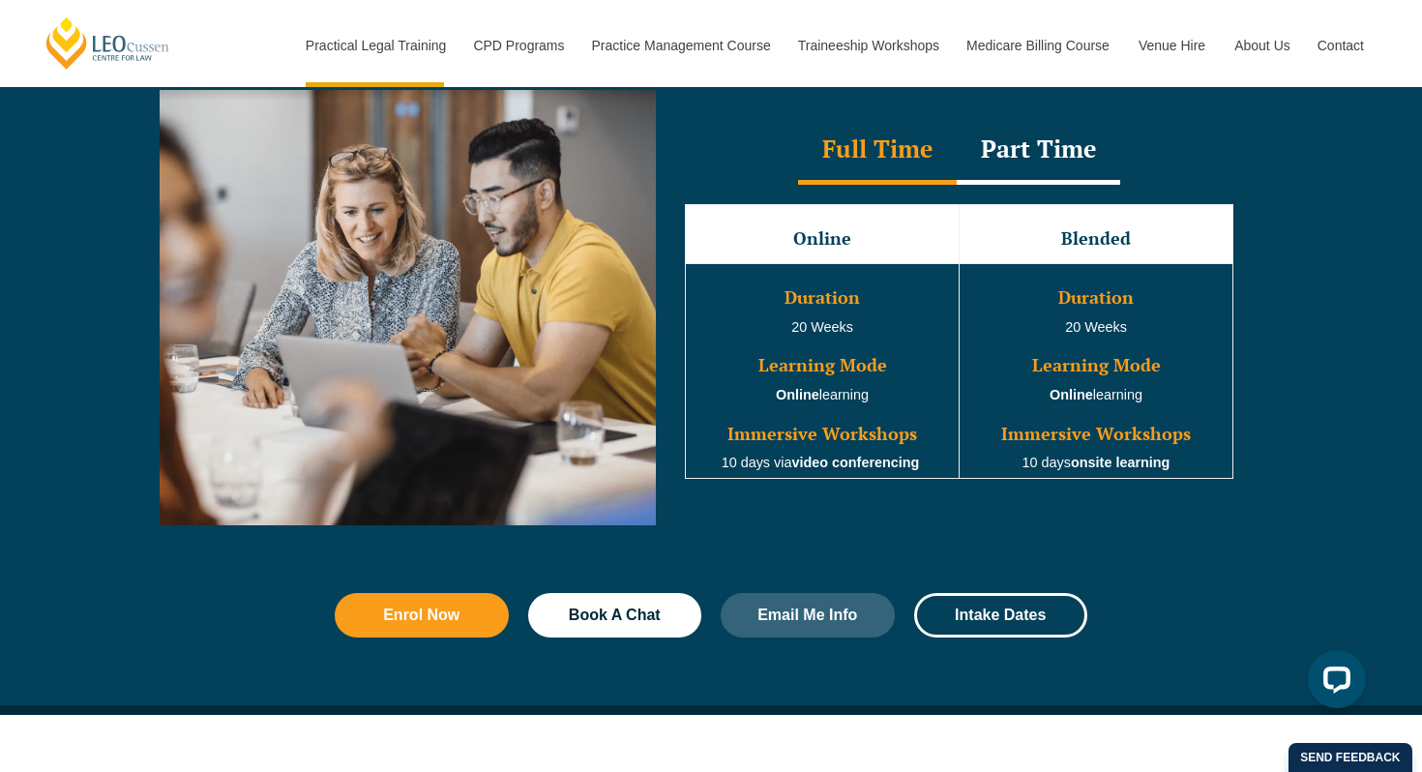
scroll to position [1786, 0]
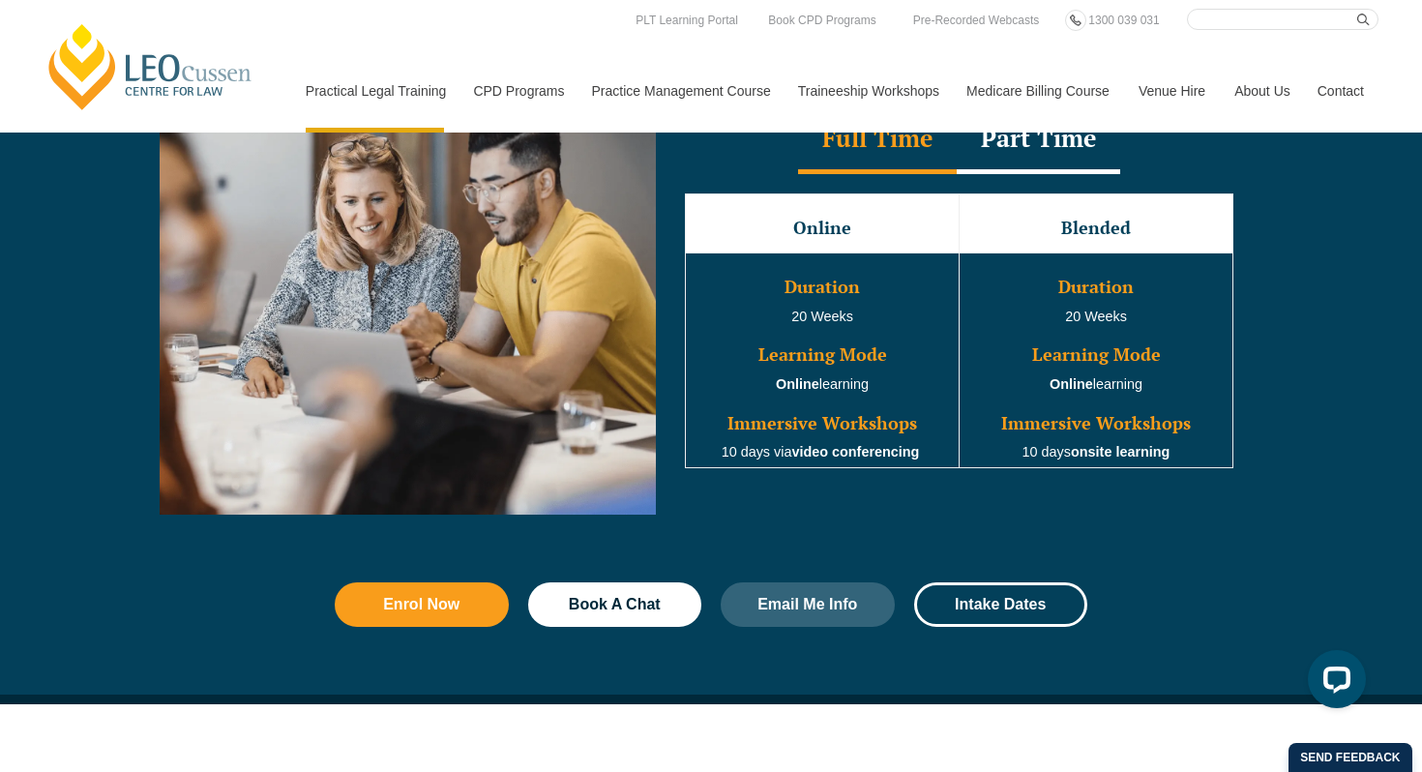
click at [1037, 154] on div "Part Time" at bounding box center [1039, 140] width 164 height 68
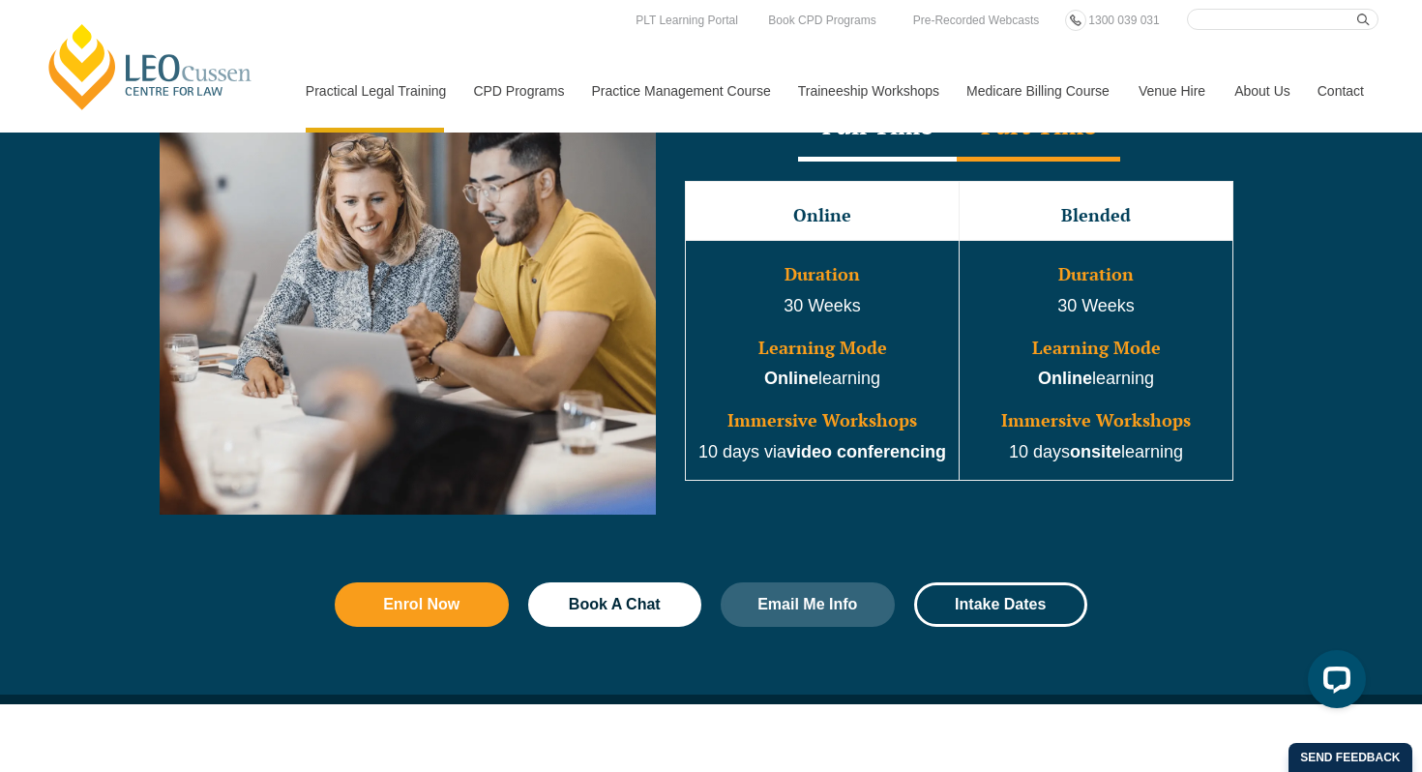
click at [888, 148] on div "Full Time" at bounding box center [877, 128] width 159 height 68
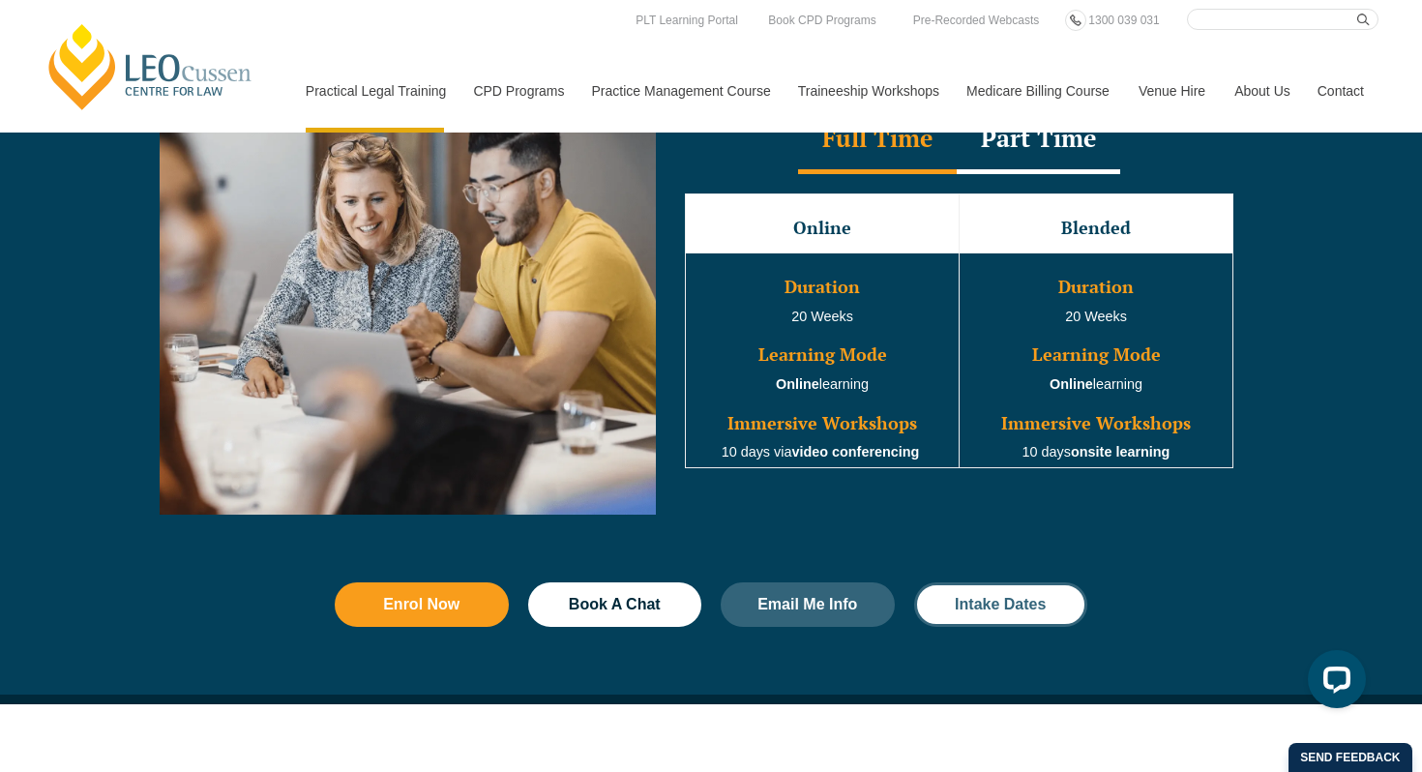
click at [1000, 612] on span "Intake Dates" at bounding box center [1000, 604] width 91 height 15
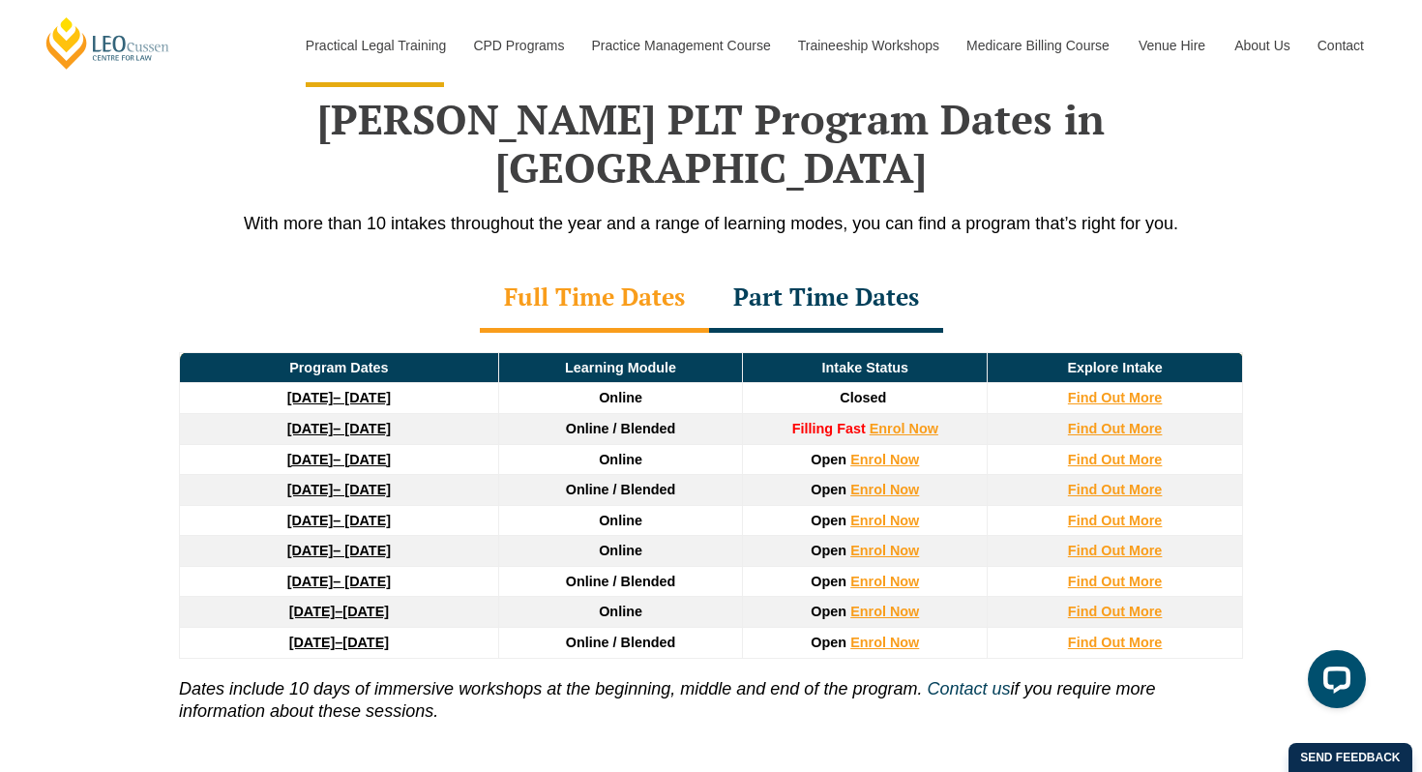
scroll to position [2496, 0]
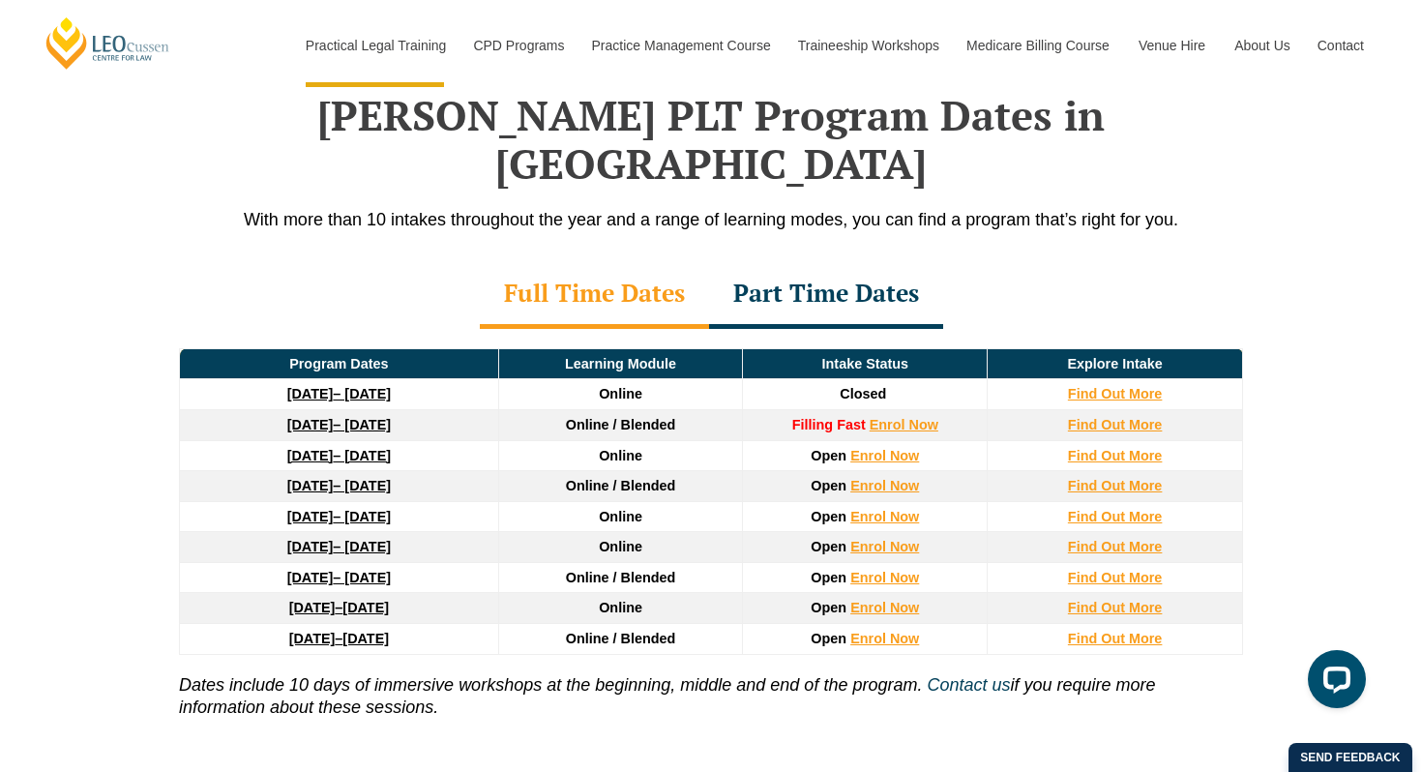
click at [586, 261] on div "Full Time Dates" at bounding box center [594, 295] width 229 height 68
click at [297, 631] on strong "[DATE]" at bounding box center [312, 638] width 46 height 15
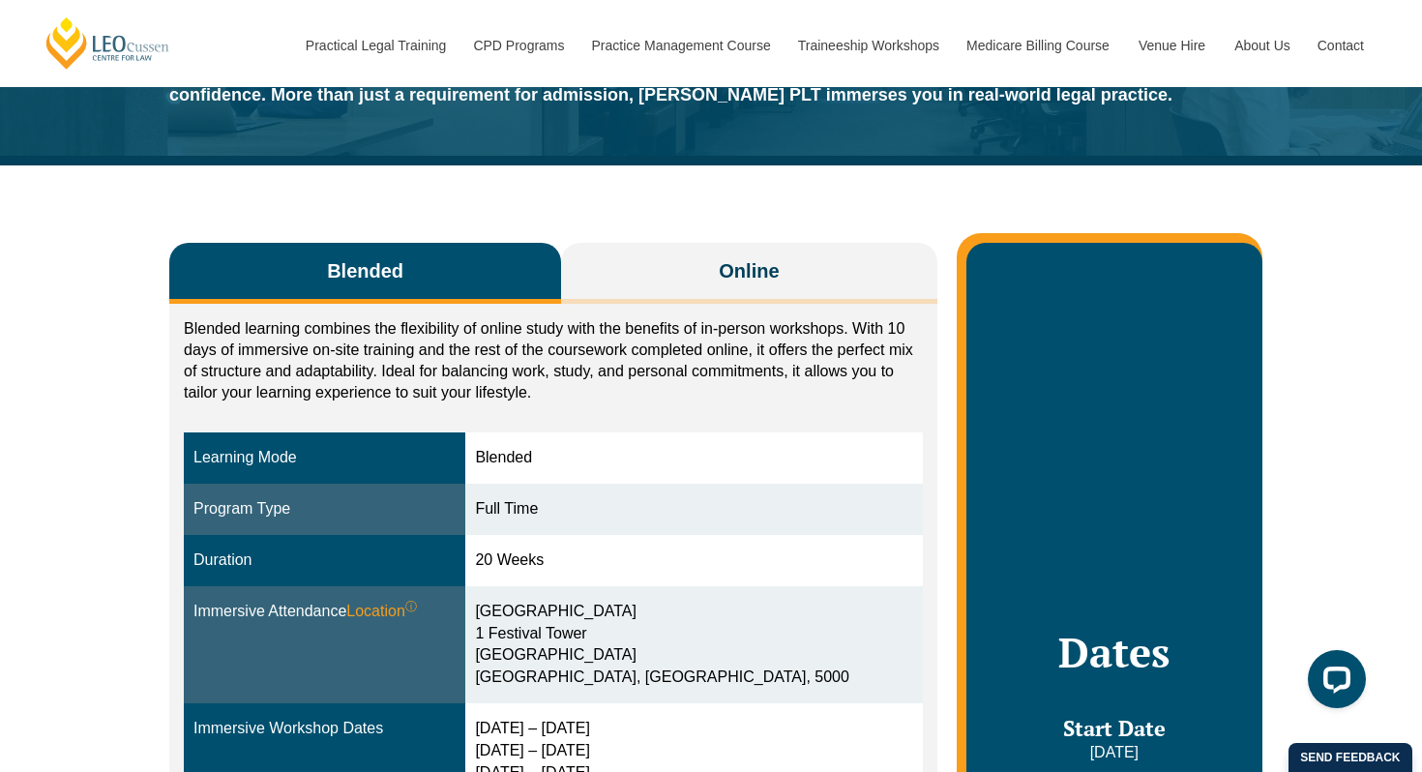
scroll to position [171, 0]
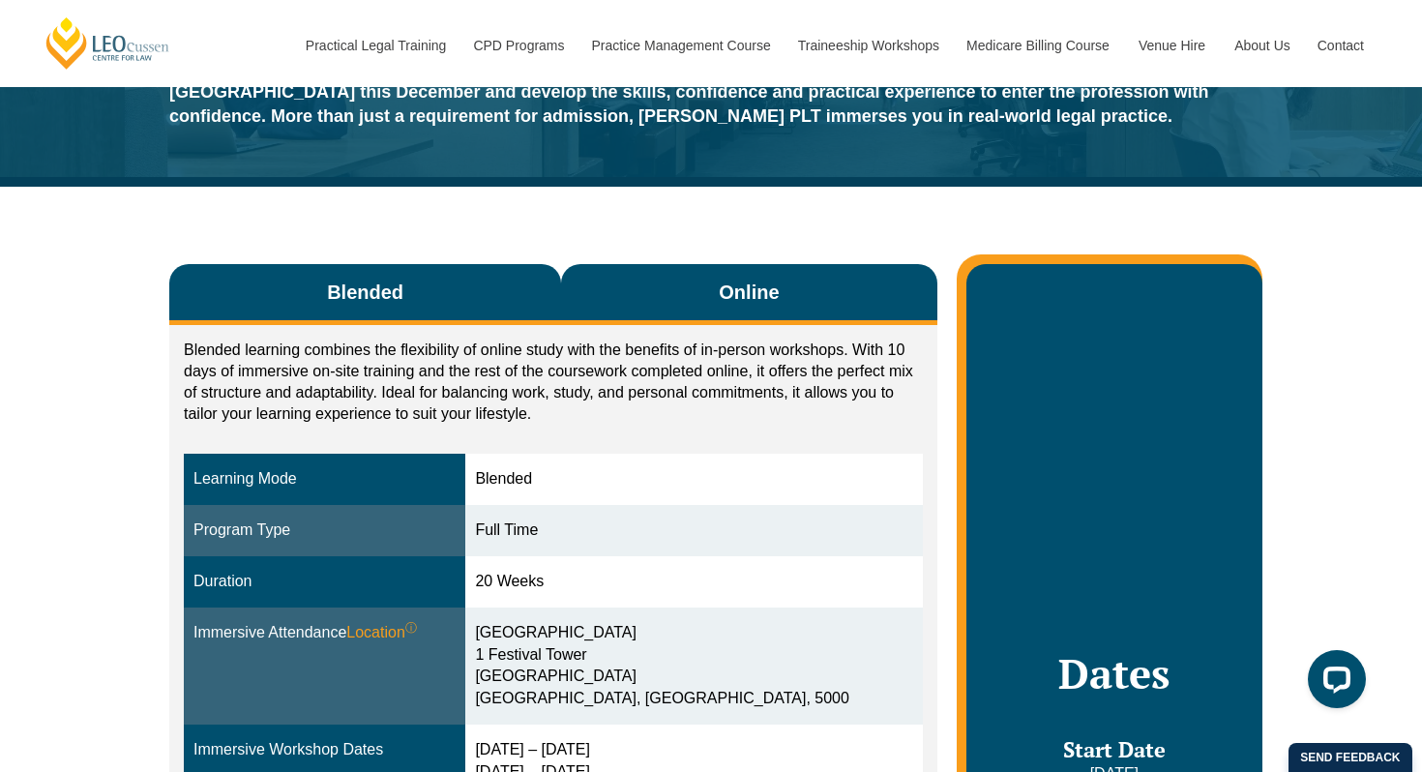
click at [729, 296] on span "Online" at bounding box center [749, 292] width 60 height 27
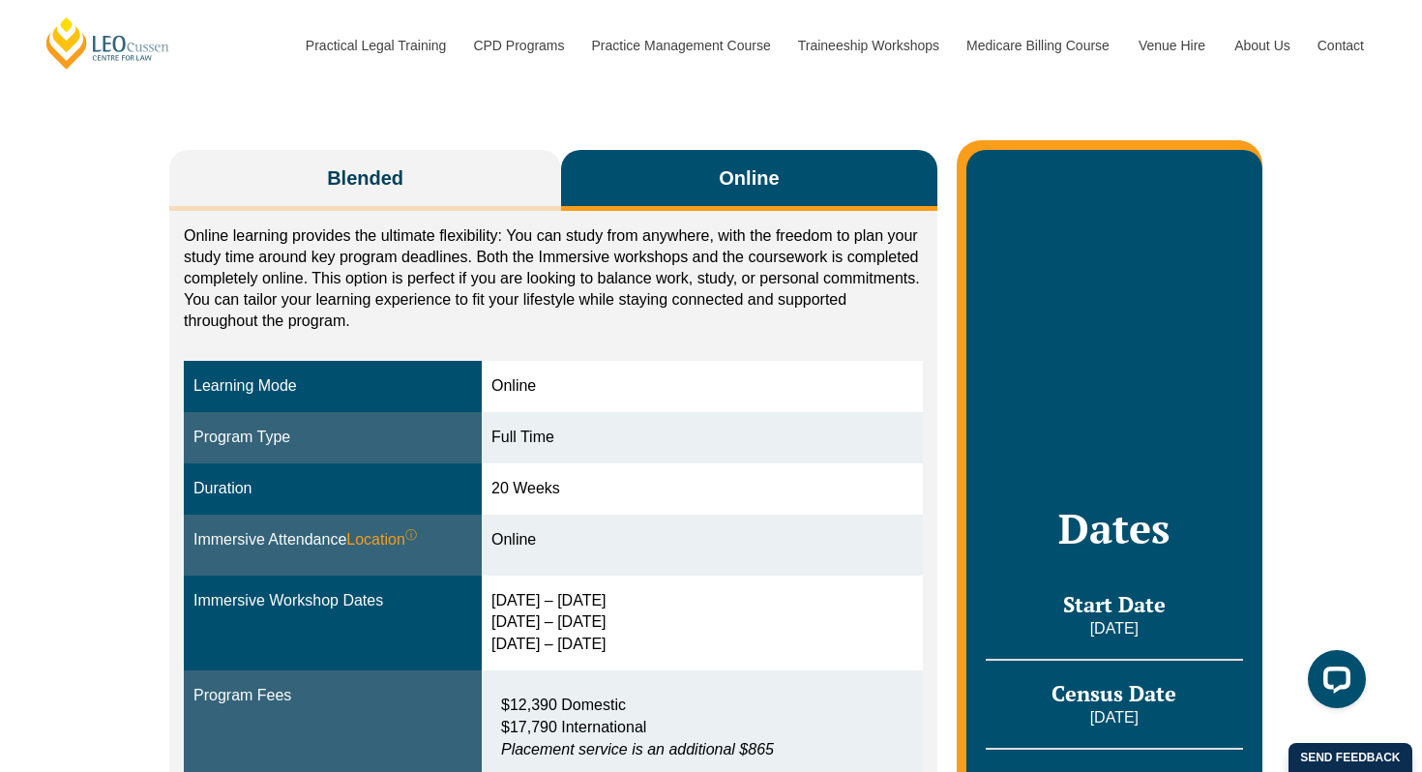
scroll to position [313, 0]
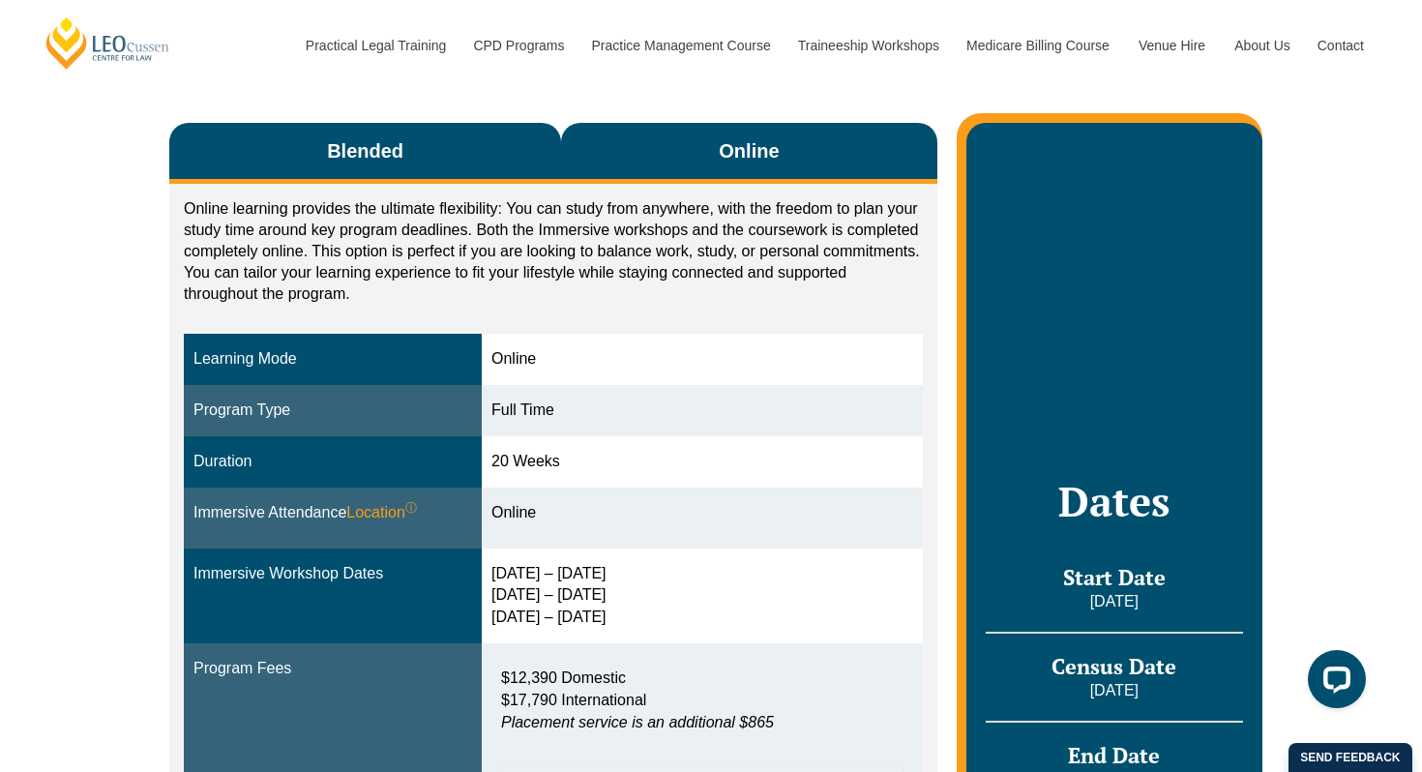
click at [376, 155] on span "Blended" at bounding box center [365, 150] width 76 height 27
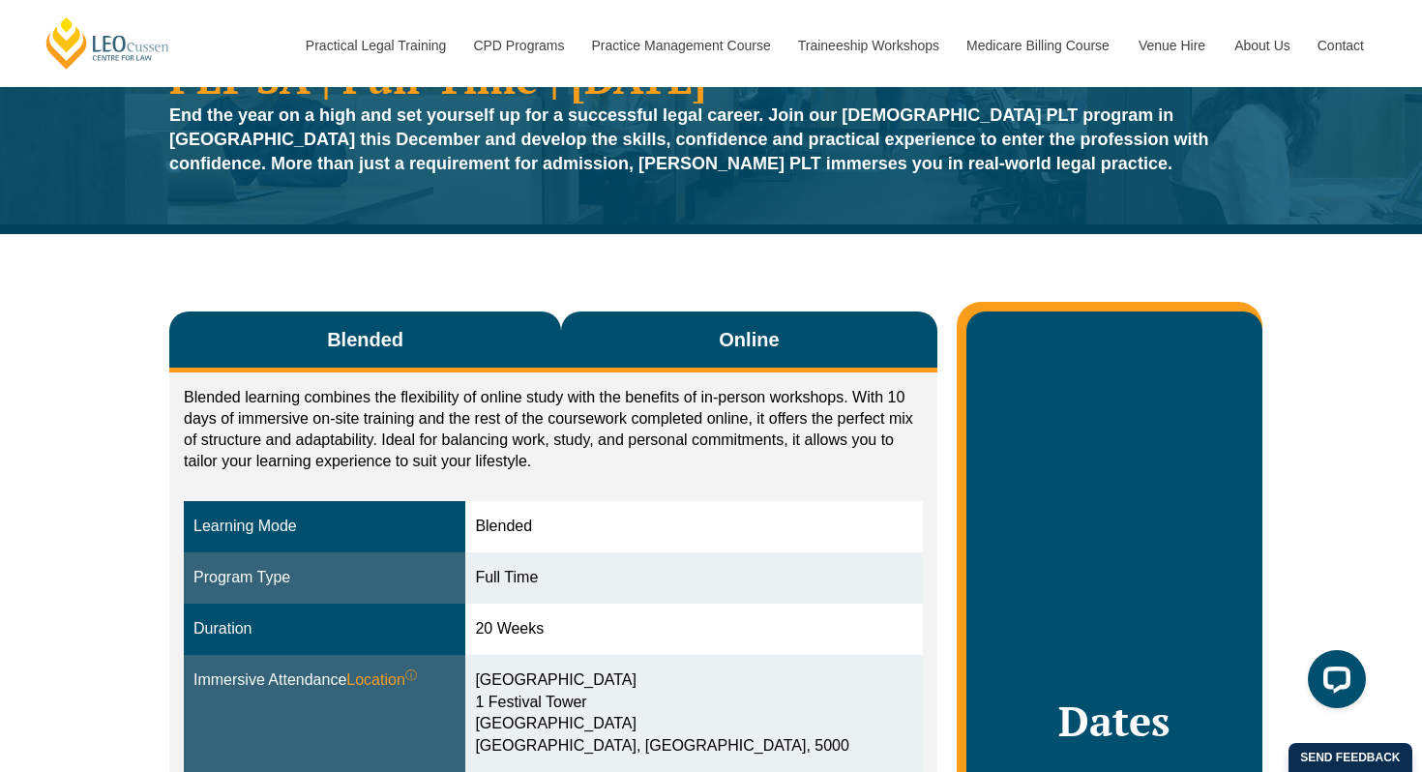
scroll to position [121, 0]
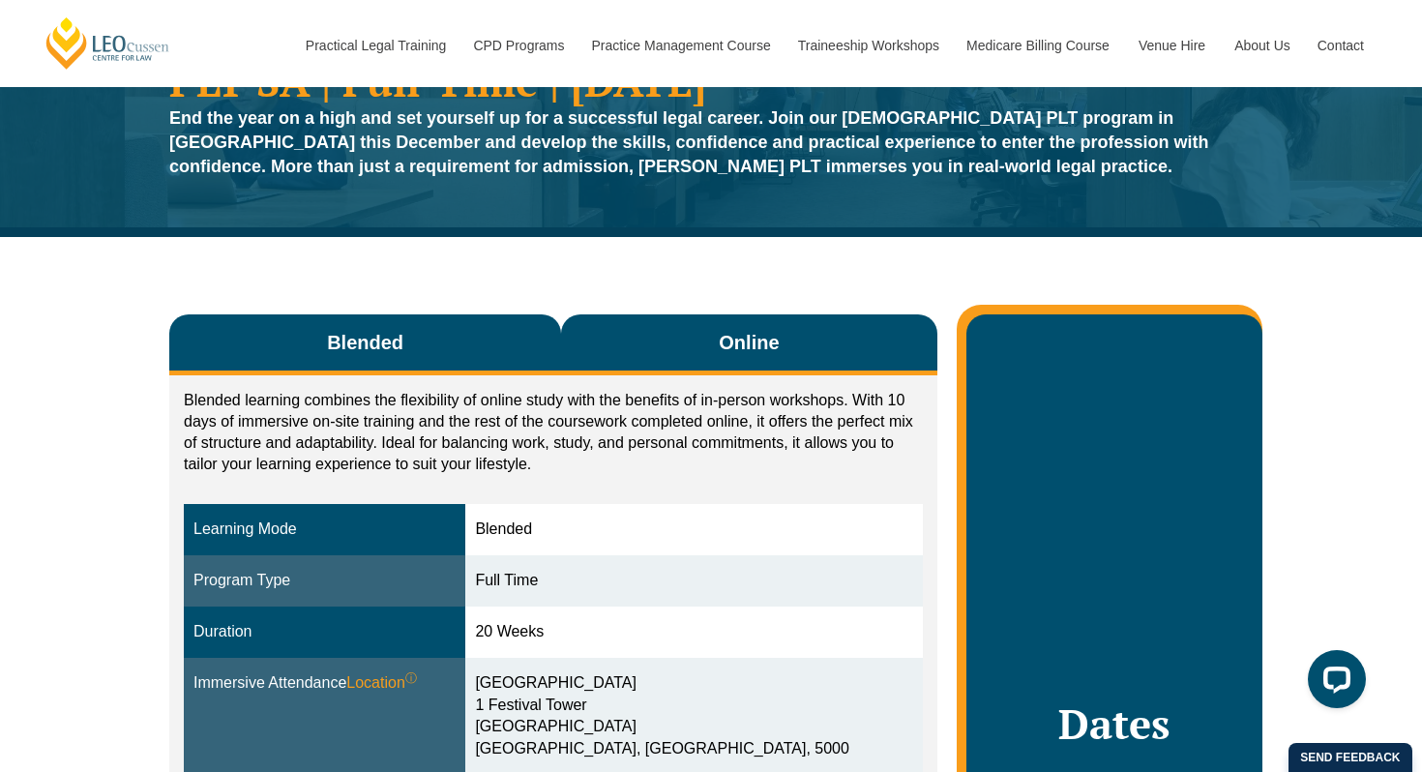
click at [730, 353] on span "Online" at bounding box center [749, 342] width 60 height 27
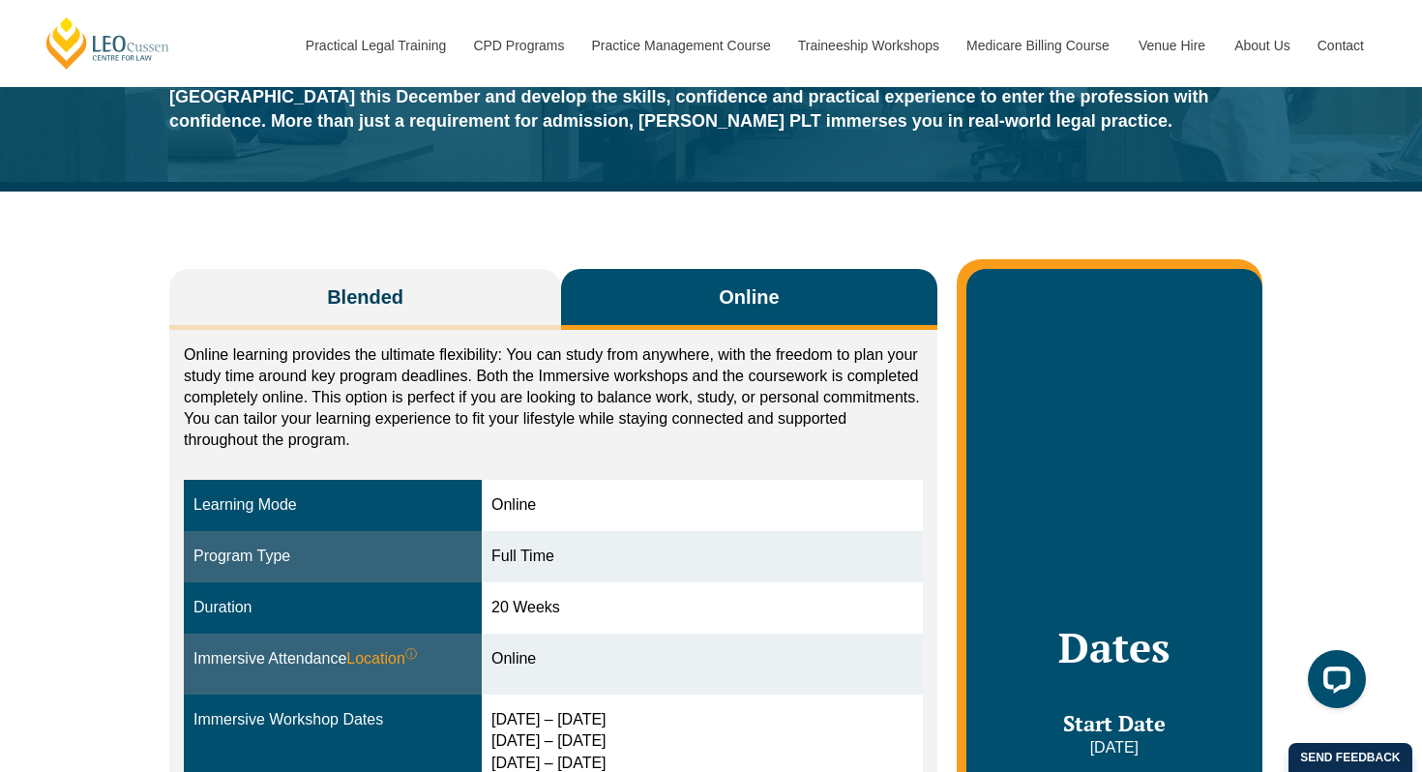
scroll to position [168, 0]
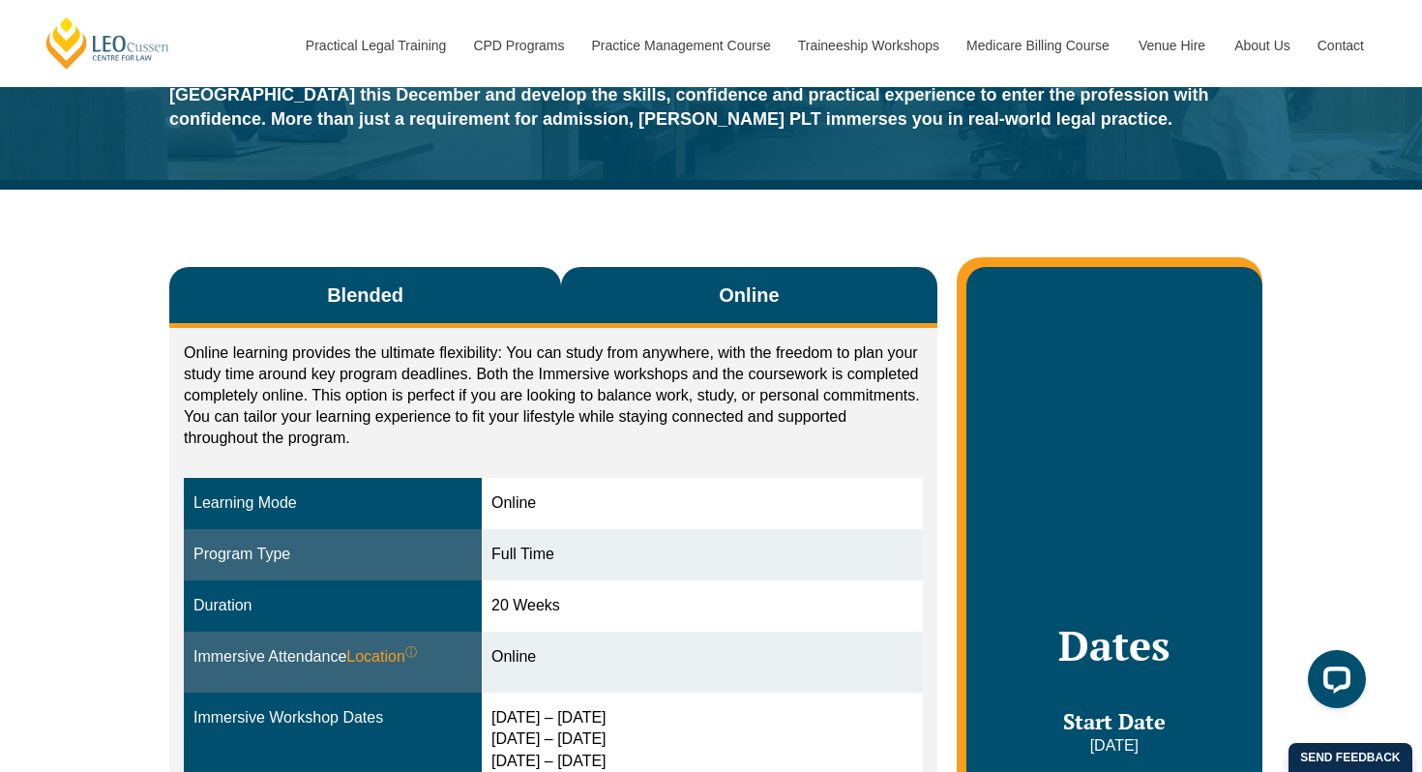
click at [430, 307] on button "Blended" at bounding box center [365, 297] width 392 height 61
